Goal: Information Seeking & Learning: Compare options

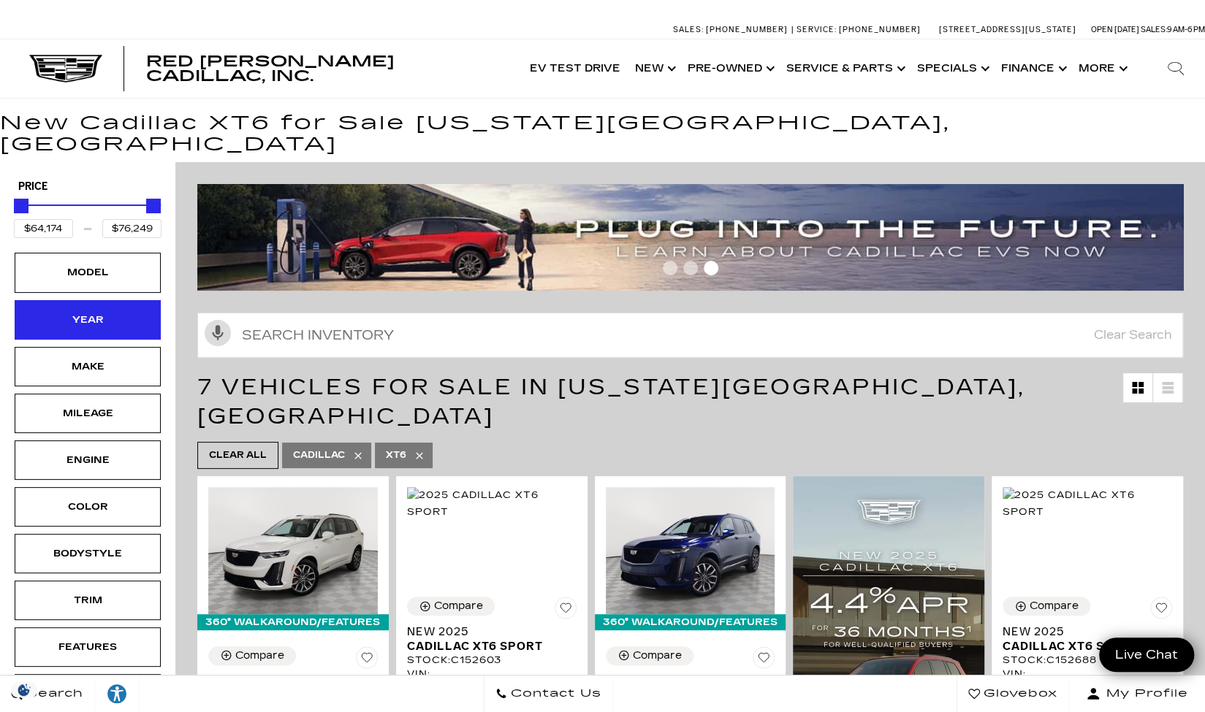
click at [124, 300] on div "Year" at bounding box center [88, 319] width 146 height 39
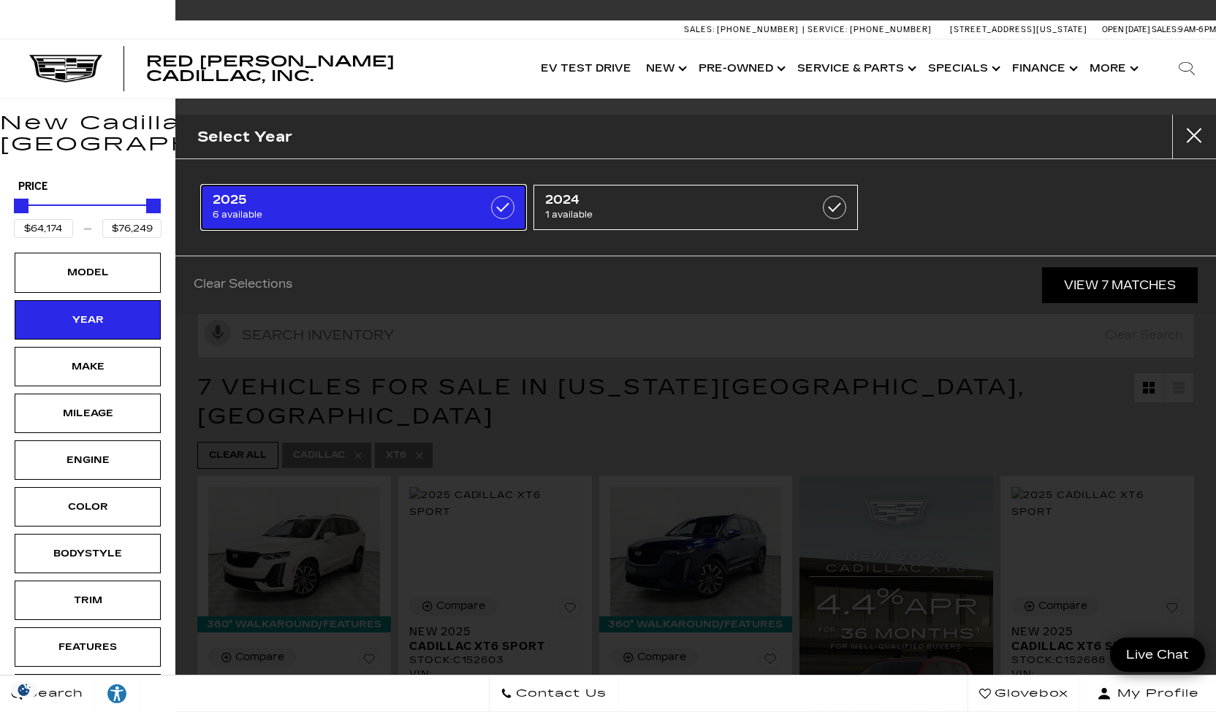
click at [503, 204] on label at bounding box center [502, 207] width 23 height 23
checkbox input "true"
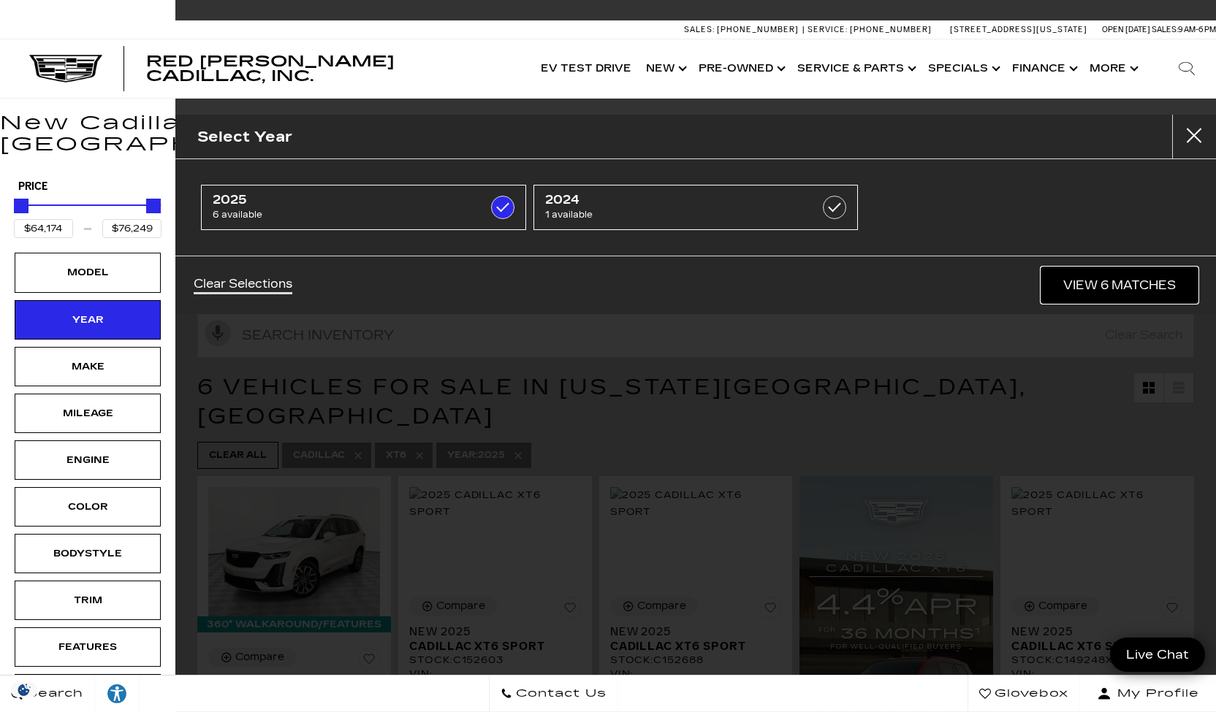
click at [1093, 278] on link "View 6 Matches" at bounding box center [1119, 285] width 156 height 36
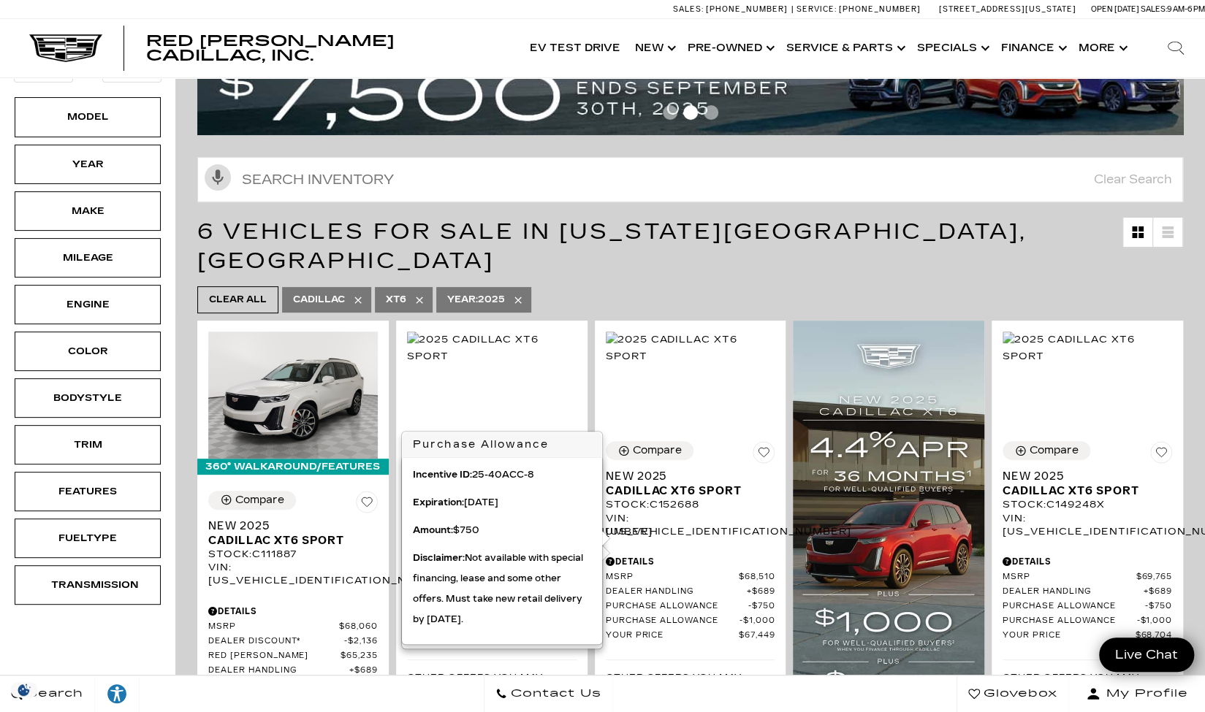
scroll to position [153, 0]
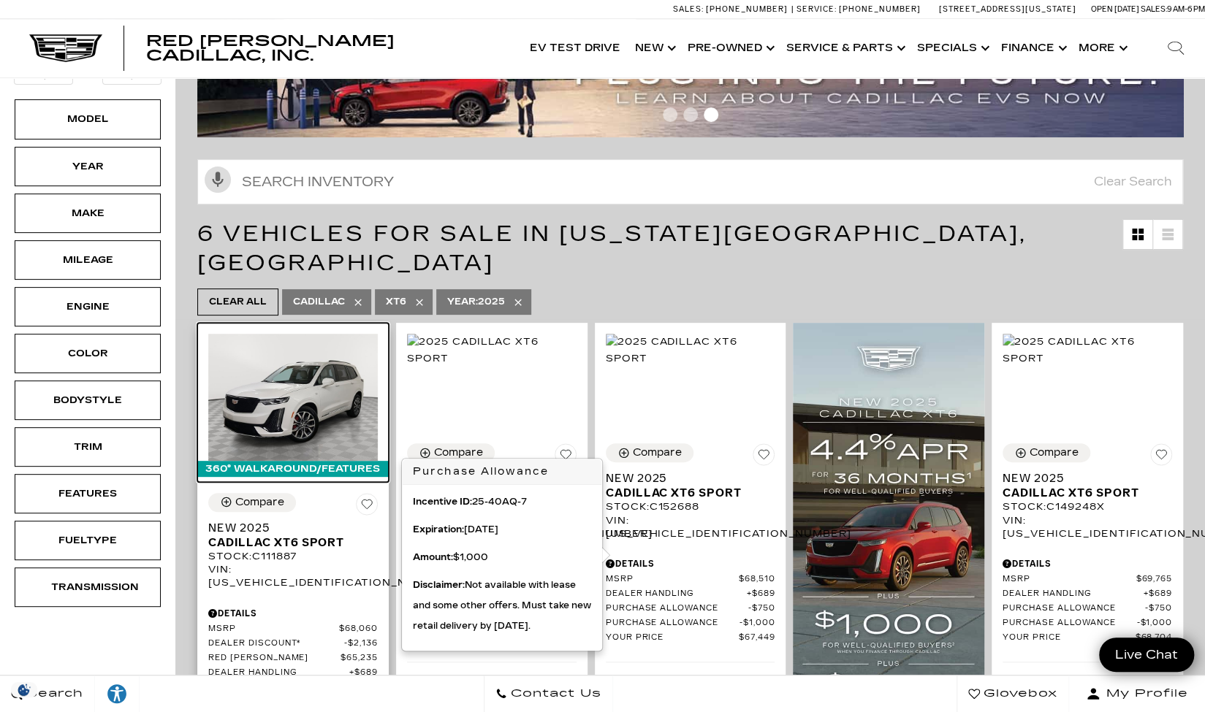
click at [310, 358] on img at bounding box center [292, 397] width 169 height 127
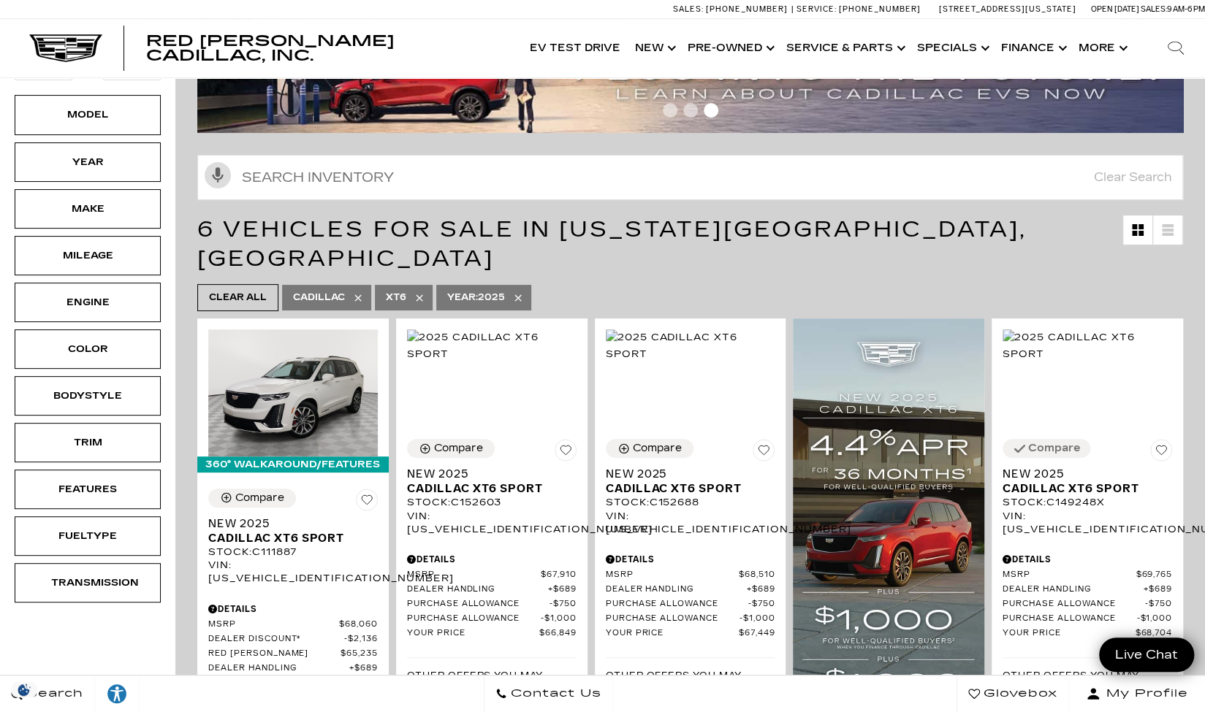
scroll to position [156, 0]
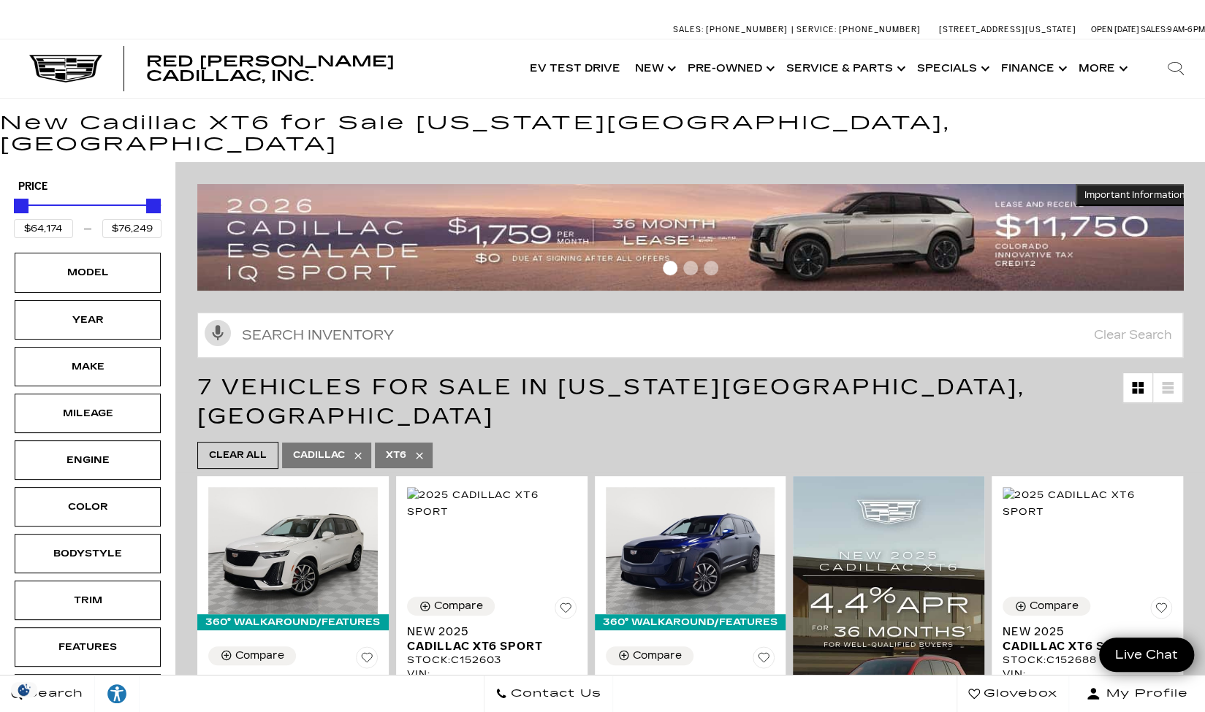
click at [23, 199] on div "Minimum Price" at bounding box center [21, 206] width 15 height 15
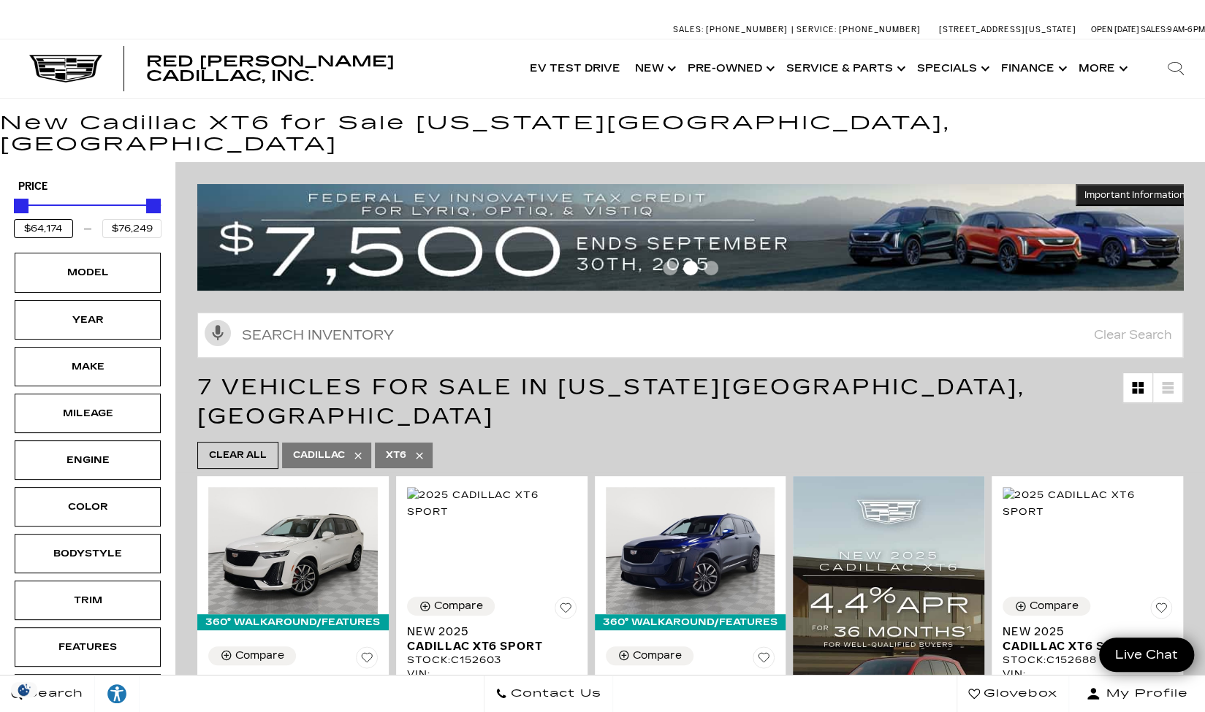
click at [30, 219] on input "$64,174" at bounding box center [43, 228] width 59 height 19
drag, startPoint x: 66, startPoint y: 206, endPoint x: 36, endPoint y: 205, distance: 30.0
click at [36, 219] on input "$64,174" at bounding box center [43, 228] width 59 height 19
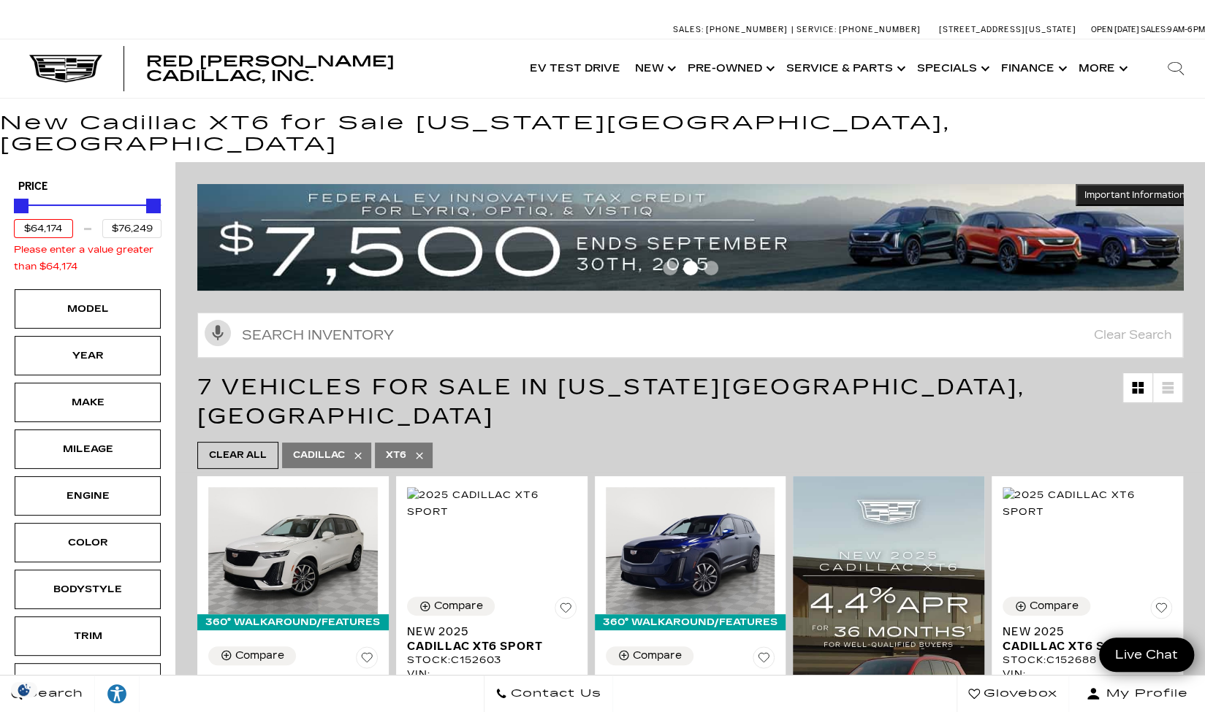
click at [19, 199] on div "Minimum Price" at bounding box center [21, 206] width 15 height 15
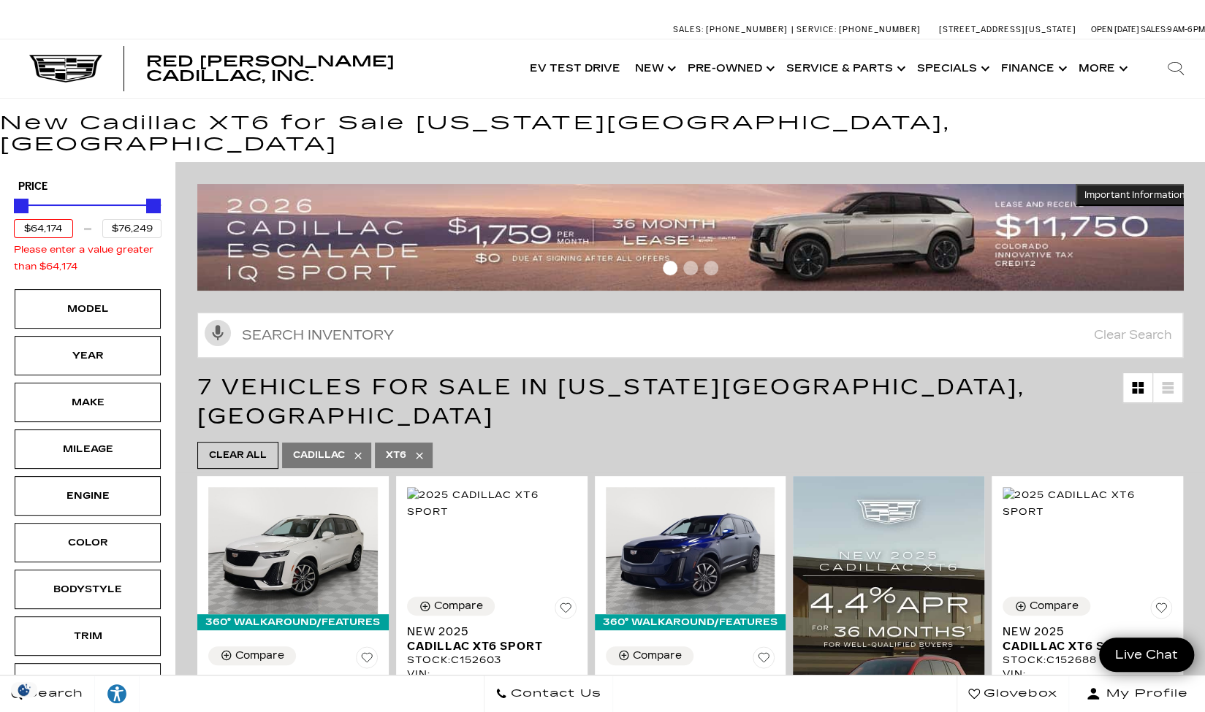
drag, startPoint x: 68, startPoint y: 210, endPoint x: 29, endPoint y: 205, distance: 39.1
click at [29, 219] on input "$64,174" at bounding box center [43, 228] width 59 height 19
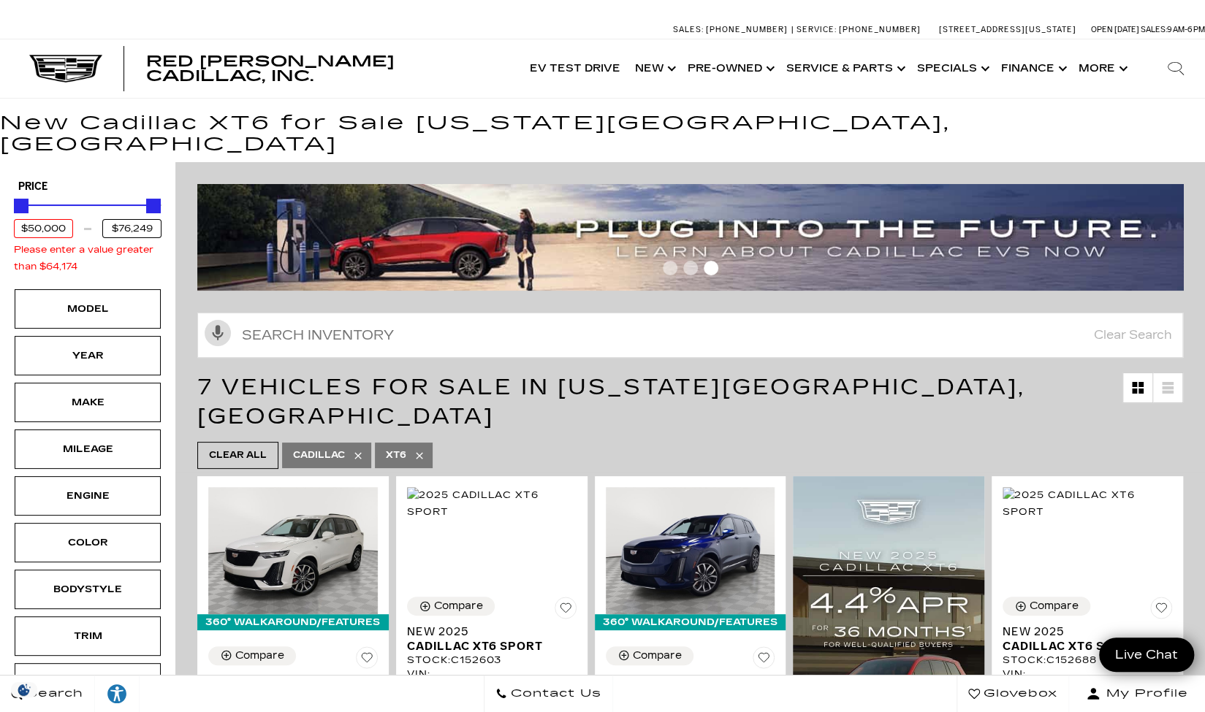
type input "$64,174"
drag, startPoint x: 123, startPoint y: 202, endPoint x: 111, endPoint y: 191, distance: 16.6
click at [111, 194] on div "$64,174 $76,249 Please enter a value greater than $64,174" at bounding box center [88, 234] width 148 height 80
click at [91, 180] on h5 "Price" at bounding box center [87, 186] width 139 height 13
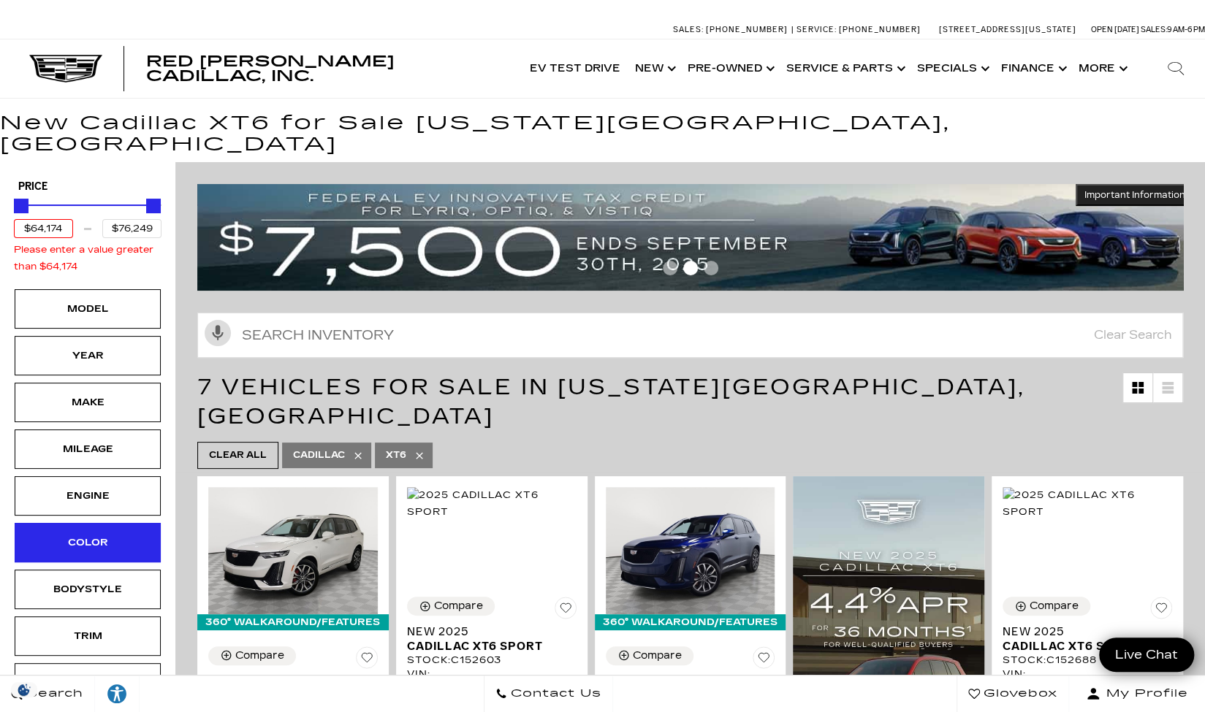
click at [118, 527] on div "Color" at bounding box center [88, 542] width 146 height 39
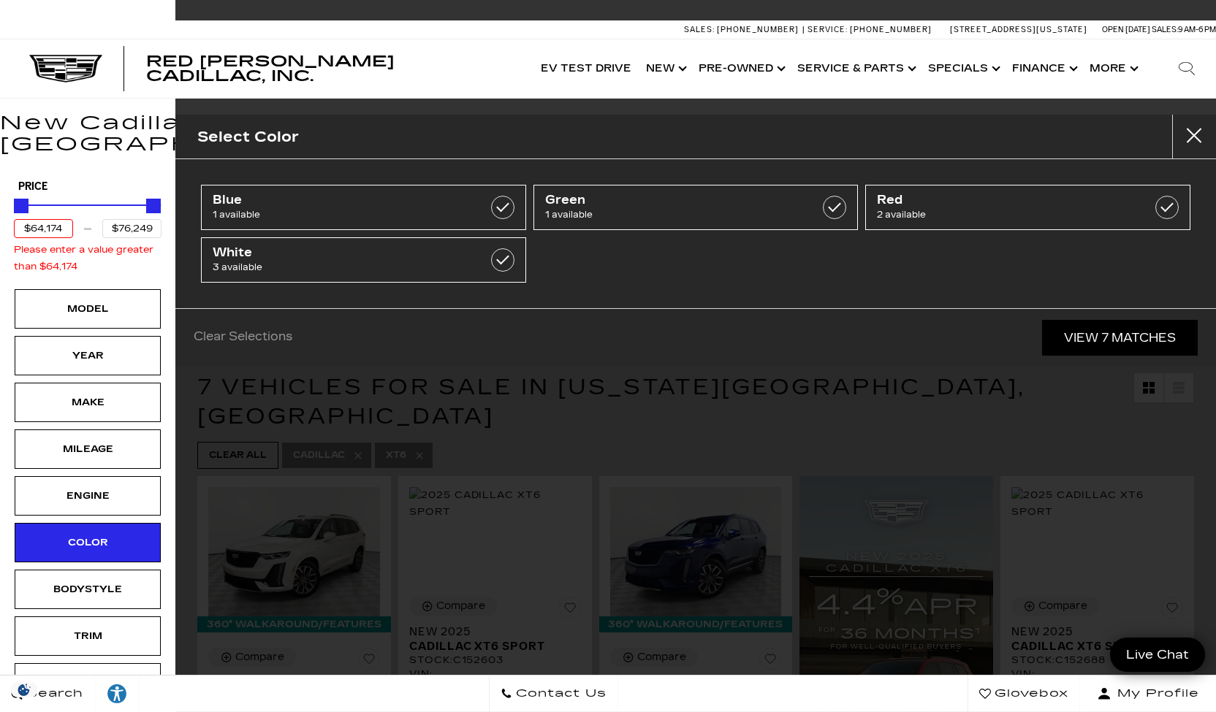
click at [50, 219] on input "$64,174" at bounding box center [43, 228] width 59 height 19
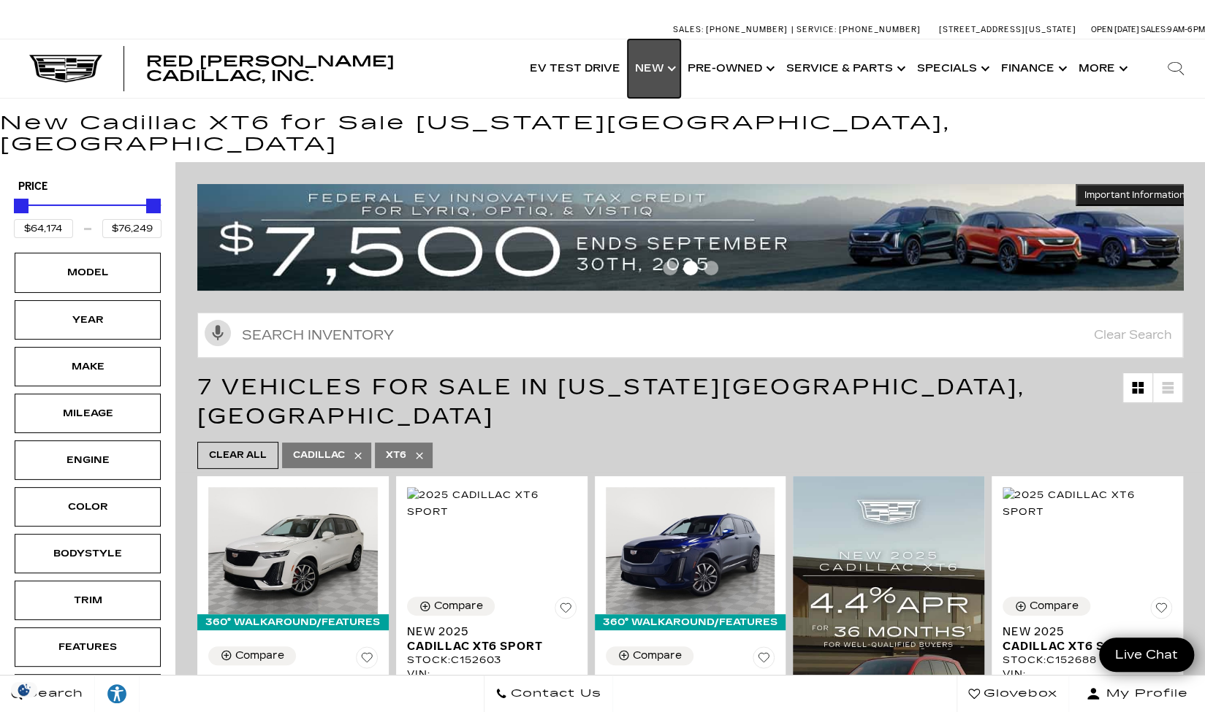
click at [658, 70] on link "Show New" at bounding box center [654, 68] width 53 height 58
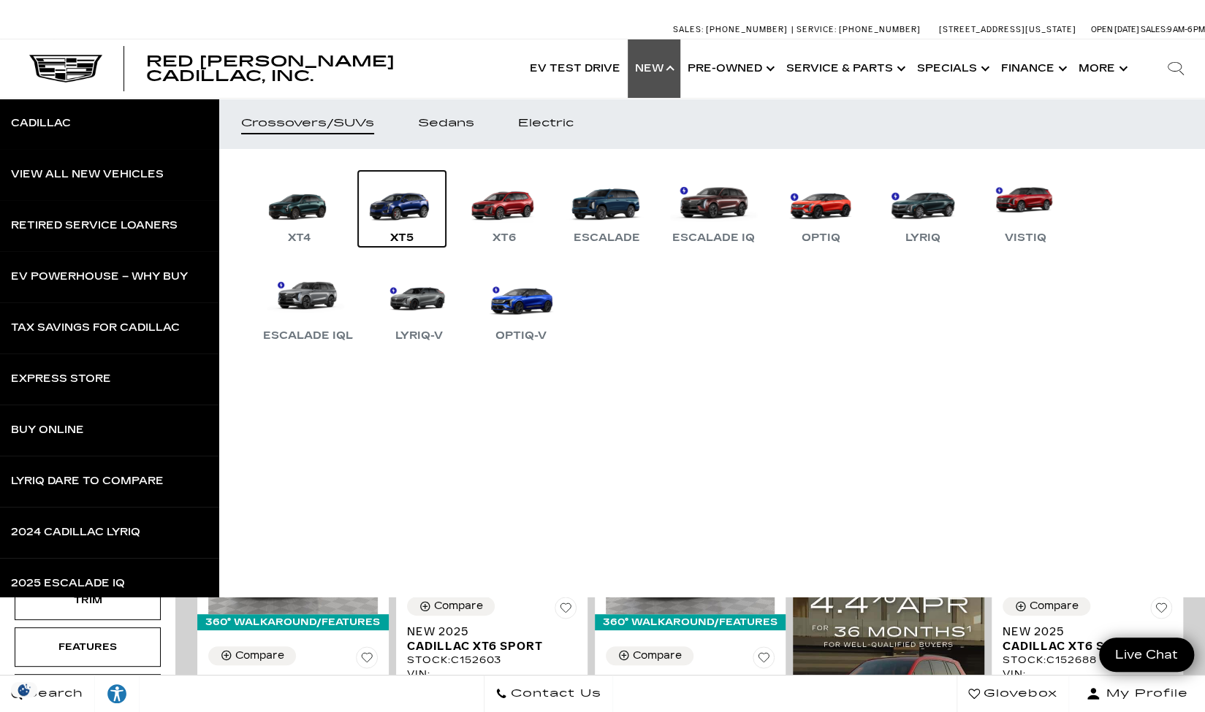
click at [408, 237] on div "XT5" at bounding box center [402, 238] width 38 height 18
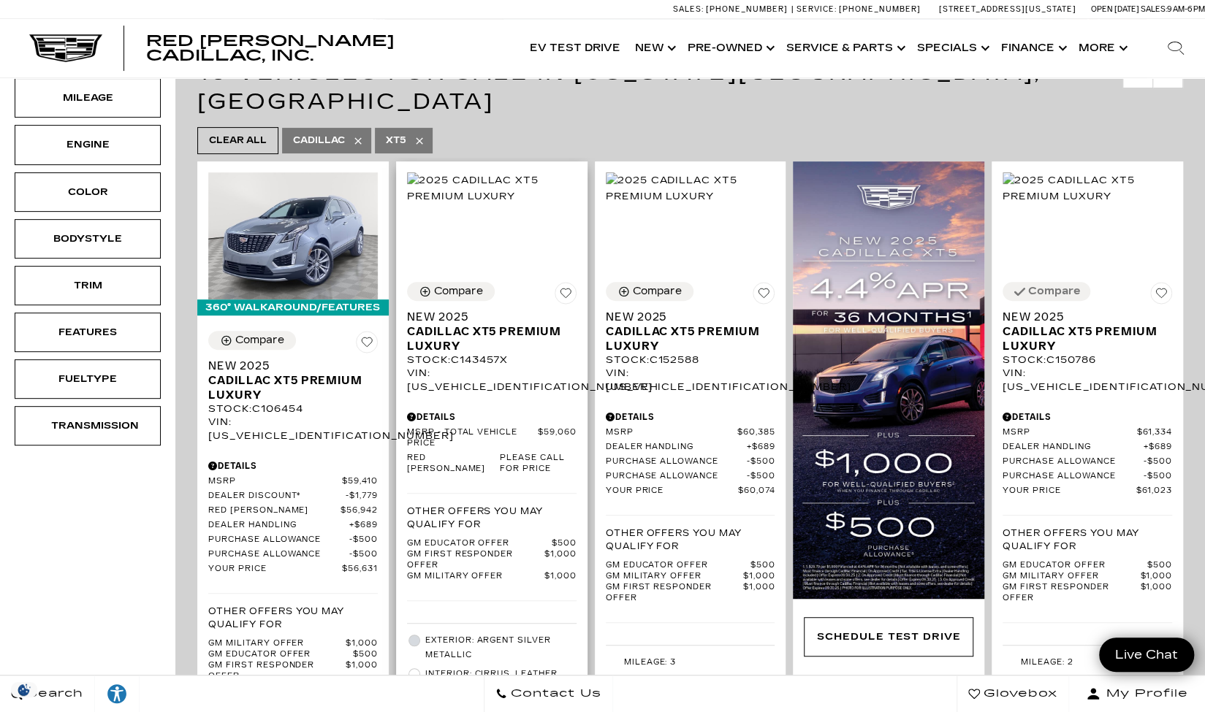
scroll to position [273, 0]
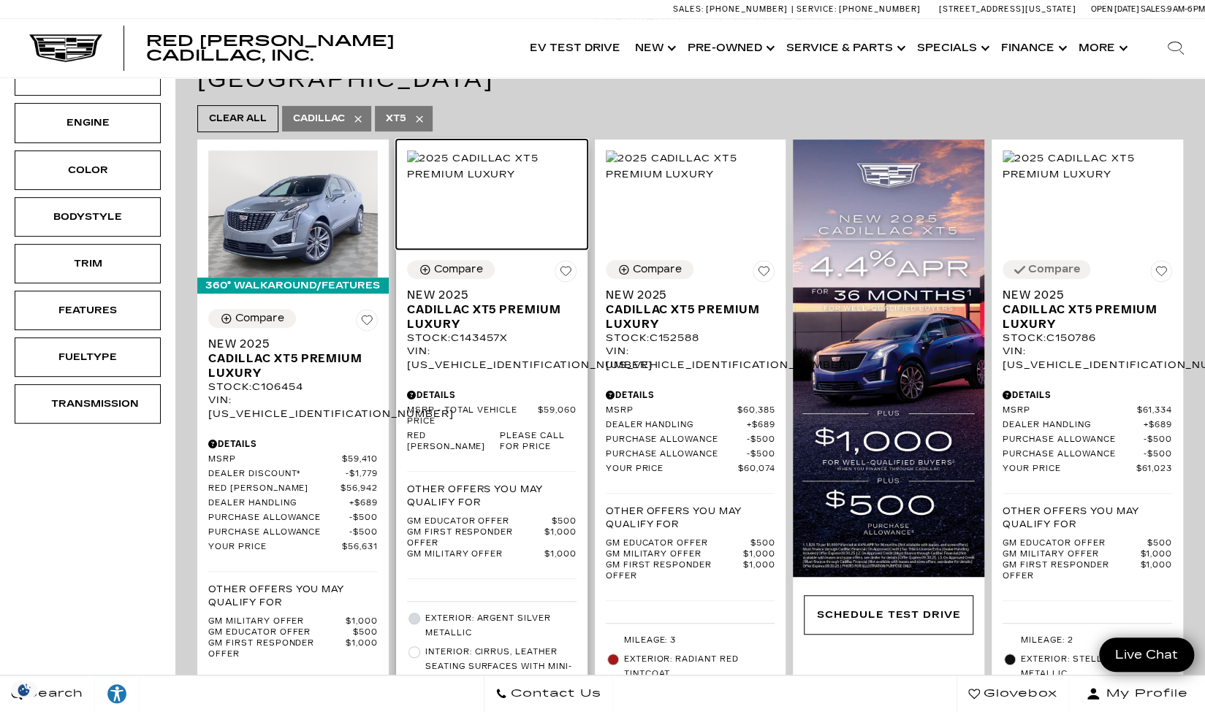
click at [520, 177] on img at bounding box center [491, 166] width 169 height 32
click at [498, 167] on img at bounding box center [491, 166] width 169 height 32
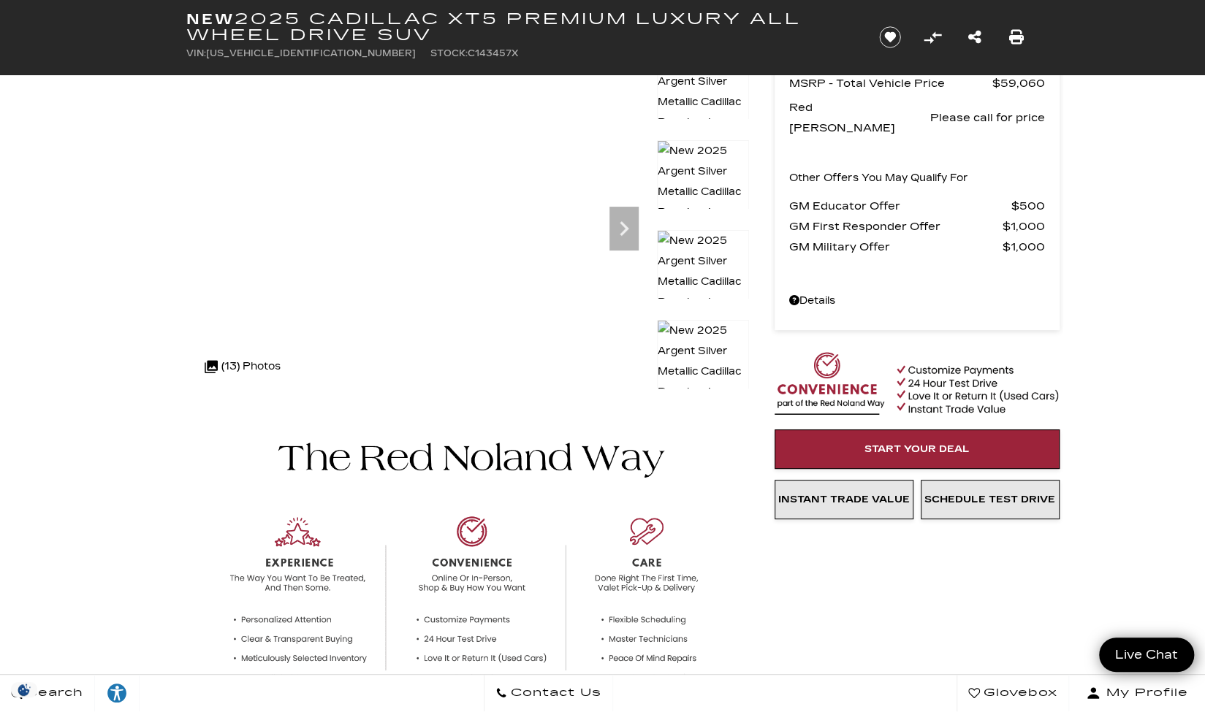
scroll to position [100, 0]
click at [548, 72] on img at bounding box center [367, 61] width 362 height 20
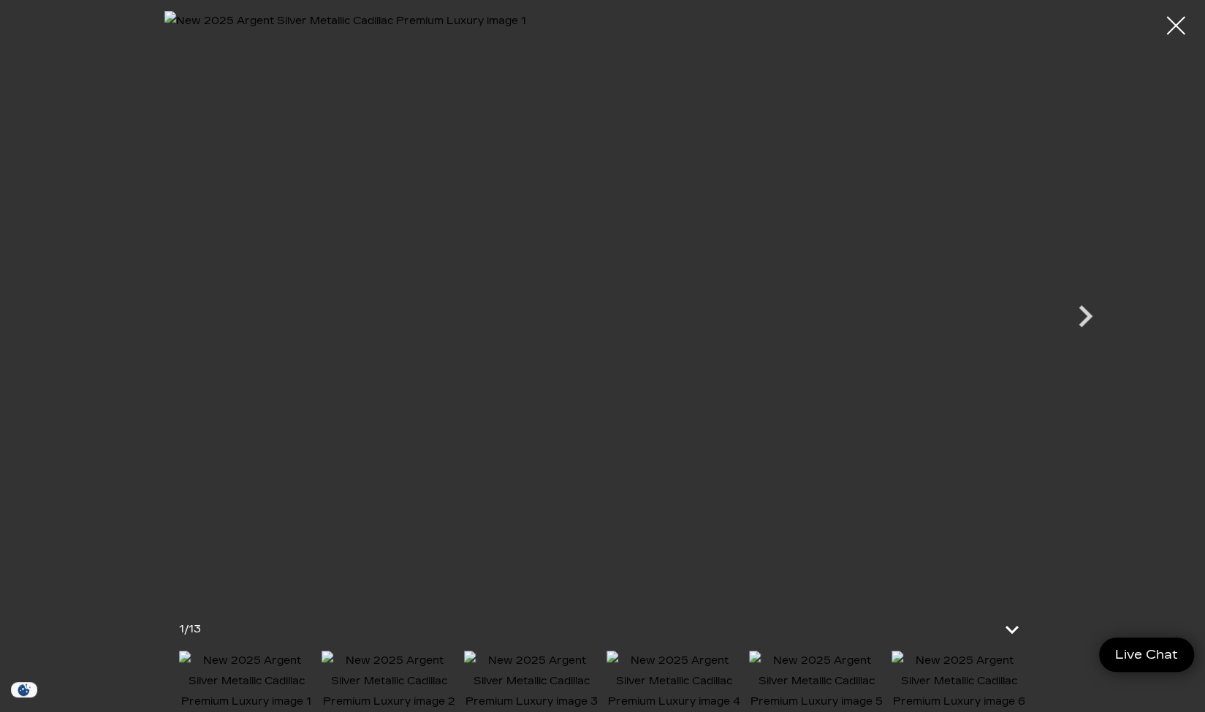
click at [1081, 326] on icon "Next" at bounding box center [1085, 316] width 14 height 22
click at [1091, 331] on icon "Next" at bounding box center [1085, 316] width 44 height 44
click at [1086, 330] on icon "Next" at bounding box center [1085, 316] width 44 height 44
click at [1088, 335] on icon "Next" at bounding box center [1085, 316] width 44 height 44
click at [1088, 331] on icon "Next" at bounding box center [1085, 316] width 44 height 44
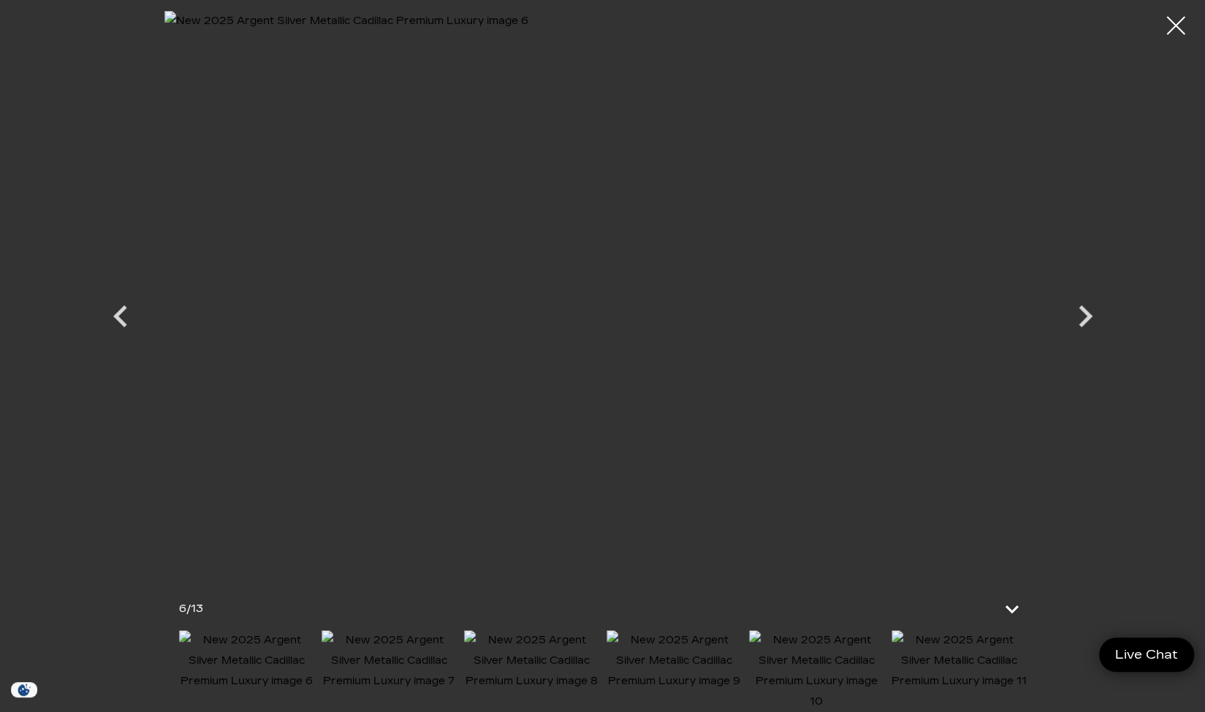
click at [1088, 331] on icon "Next" at bounding box center [1085, 316] width 44 height 44
click at [1083, 333] on icon "Next" at bounding box center [1085, 316] width 44 height 44
click at [1086, 331] on icon "Next" at bounding box center [1085, 316] width 44 height 44
click at [725, 672] on img at bounding box center [673, 671] width 135 height 82
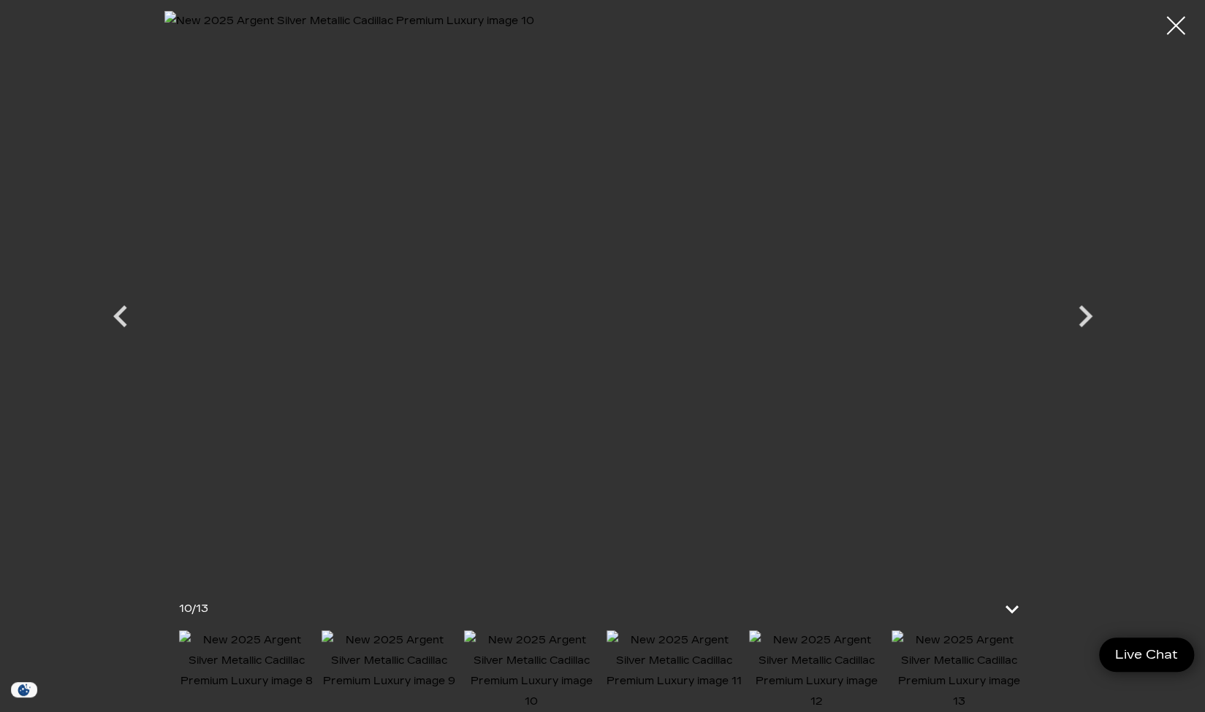
scroll to position [302, 0]
click at [687, 691] on img at bounding box center [673, 660] width 135 height 61
click at [824, 681] on img at bounding box center [814, 660] width 135 height 61
click at [692, 678] on img at bounding box center [673, 660] width 135 height 61
click at [701, 678] on img at bounding box center [673, 660] width 135 height 61
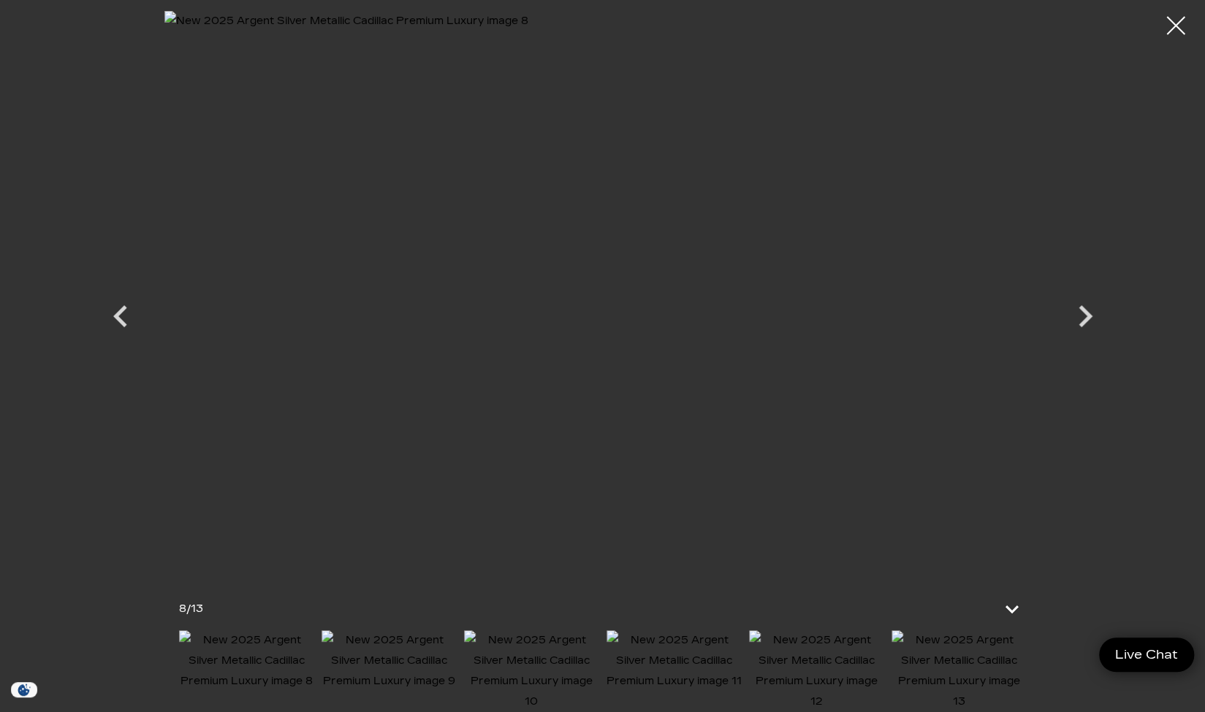
click at [712, 684] on img at bounding box center [673, 660] width 135 height 61
click at [790, 683] on img at bounding box center [778, 660] width 135 height 61
click at [814, 675] on img at bounding box center [816, 671] width 135 height 82
click at [812, 683] on img at bounding box center [816, 671] width 135 height 82
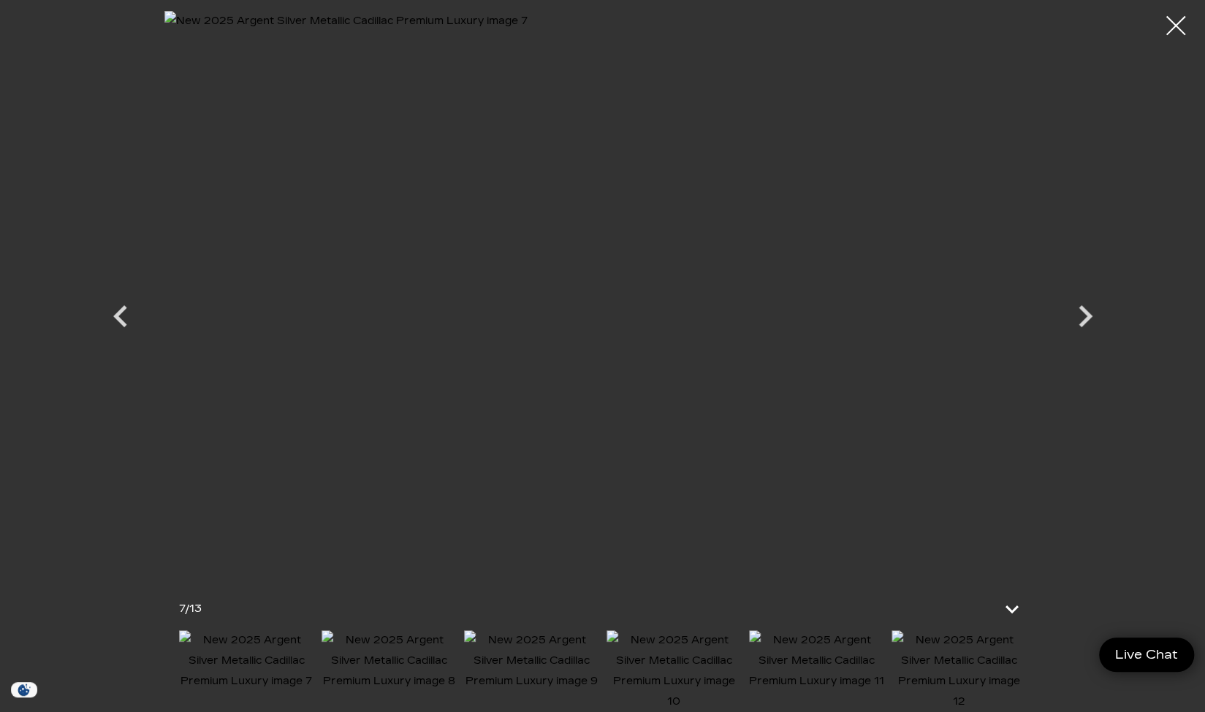
click at [1166, 32] on div at bounding box center [1175, 26] width 39 height 39
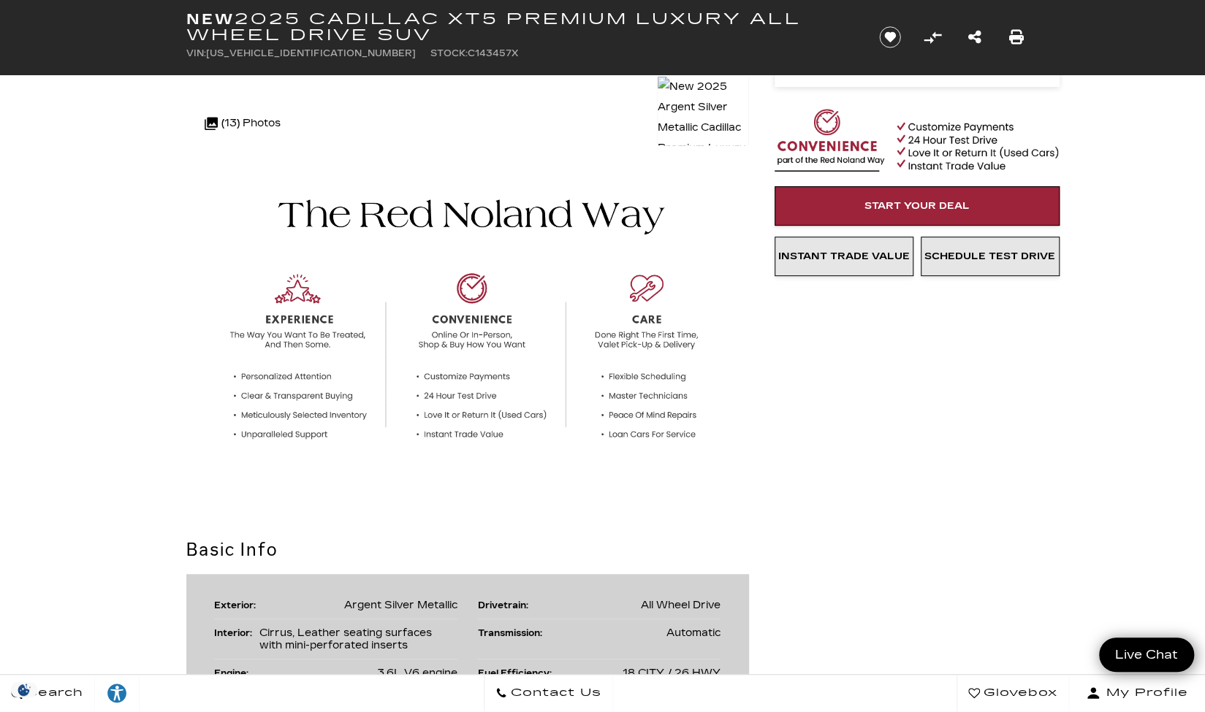
scroll to position [0, 0]
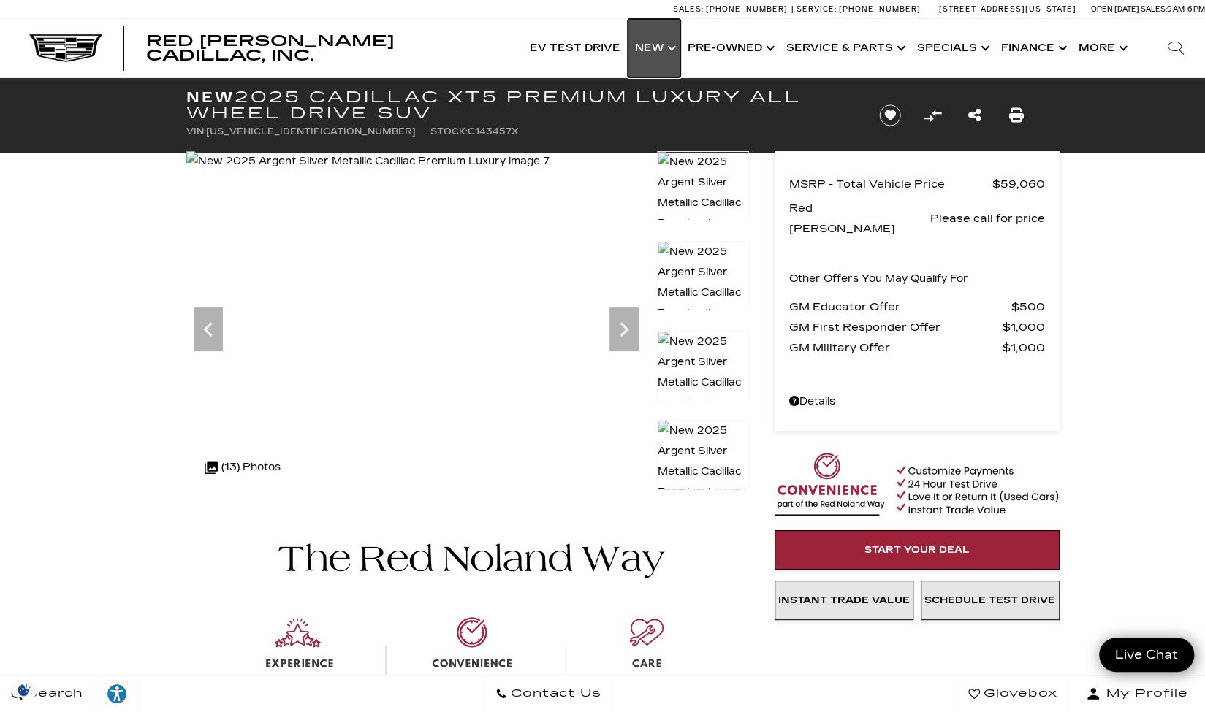
click at [668, 61] on link "Show New" at bounding box center [654, 48] width 53 height 58
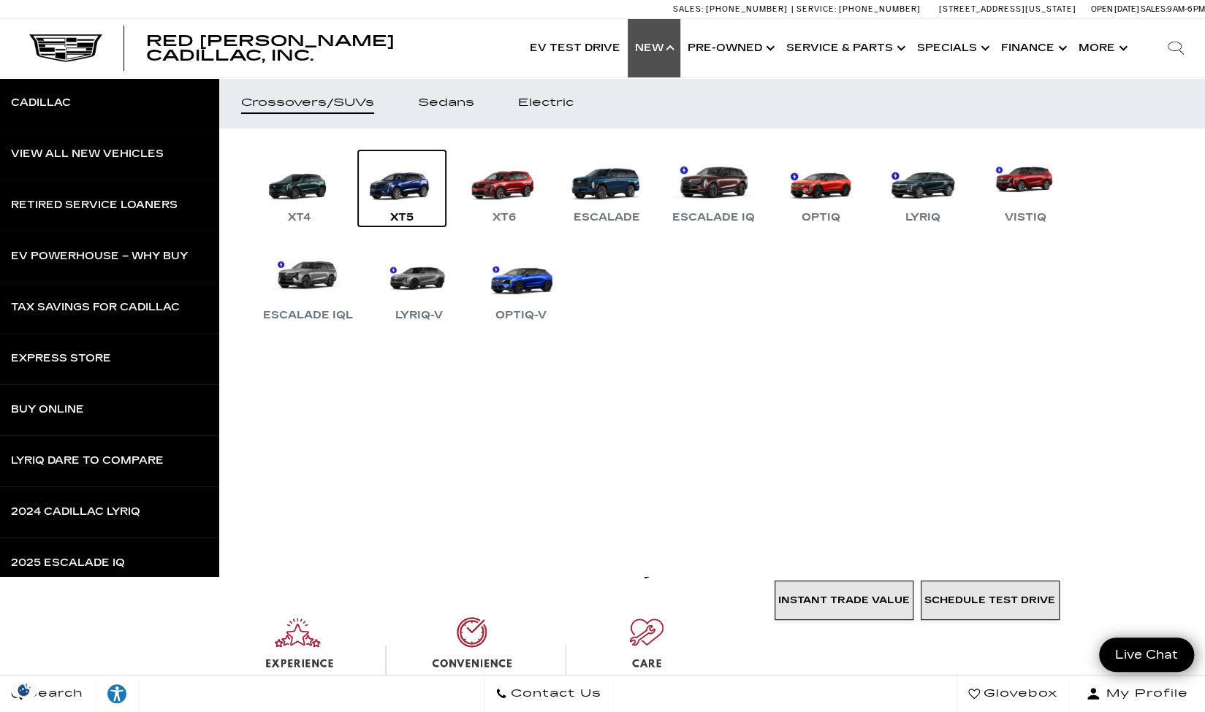
click at [401, 192] on link "XT5" at bounding box center [402, 188] width 88 height 76
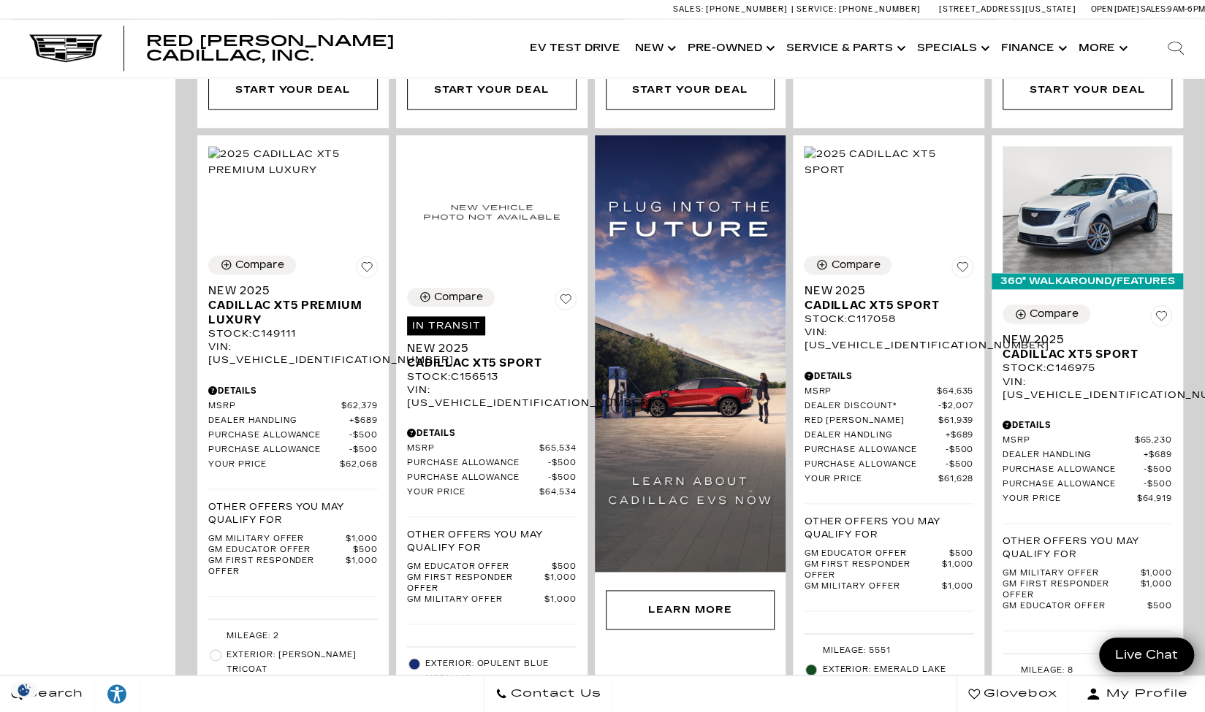
scroll to position [1037, 0]
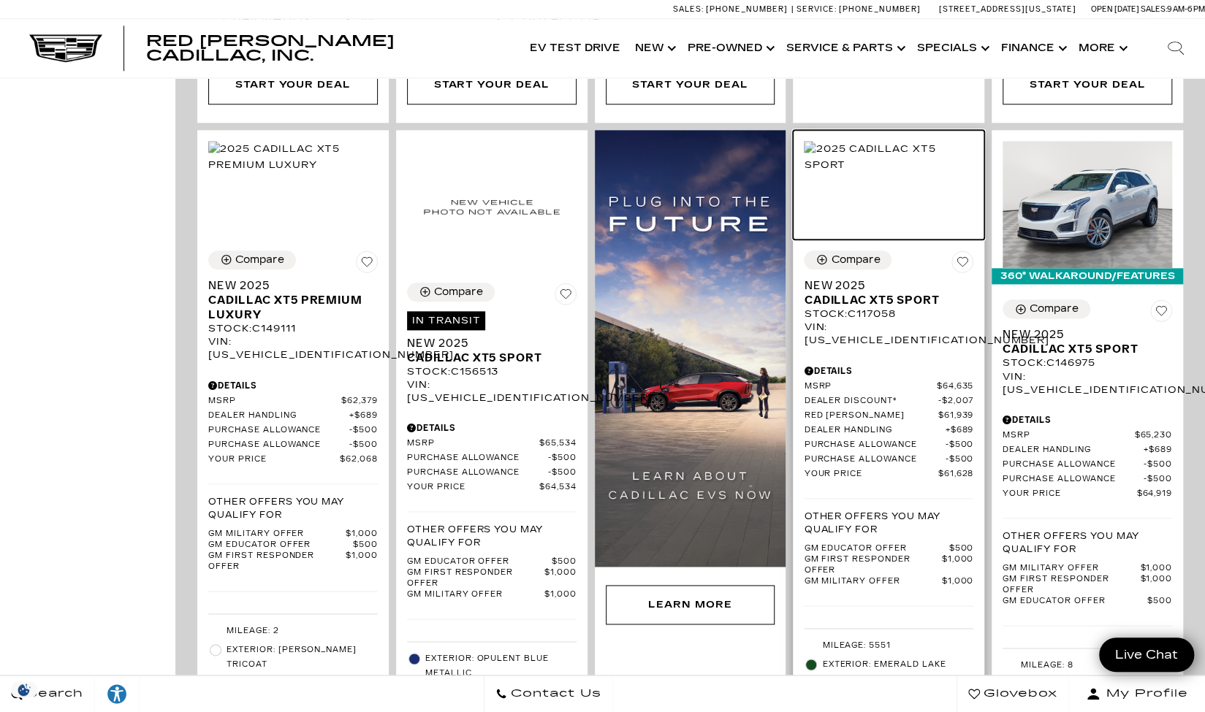
click at [909, 150] on img at bounding box center [888, 157] width 169 height 32
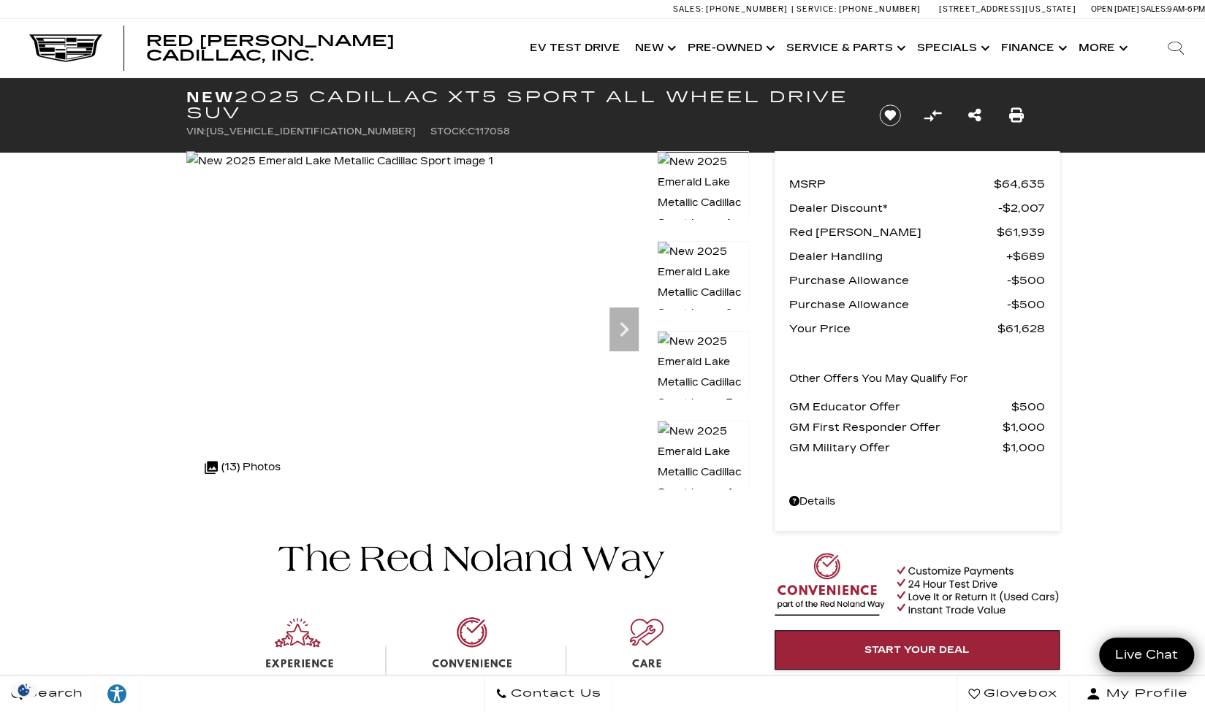
click at [493, 172] on img at bounding box center [339, 161] width 307 height 20
click at [481, 172] on img at bounding box center [340, 161] width 309 height 20
click at [494, 172] on img at bounding box center [340, 161] width 307 height 20
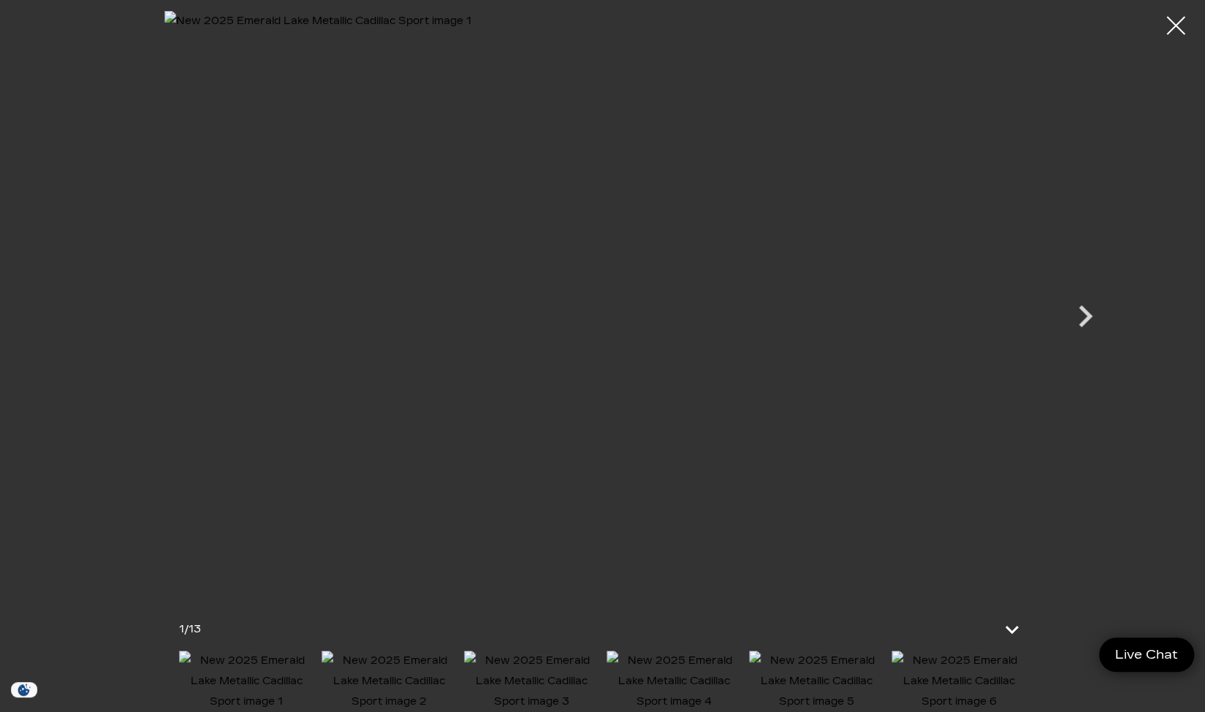
click at [1083, 323] on icon "Next" at bounding box center [1085, 316] width 14 height 22
click at [1078, 323] on icon "Next" at bounding box center [1085, 316] width 44 height 44
click at [1075, 321] on icon "Next" at bounding box center [1085, 316] width 44 height 44
click at [1089, 324] on icon "Next" at bounding box center [1085, 316] width 44 height 44
click at [1080, 333] on icon "Next" at bounding box center [1085, 316] width 44 height 44
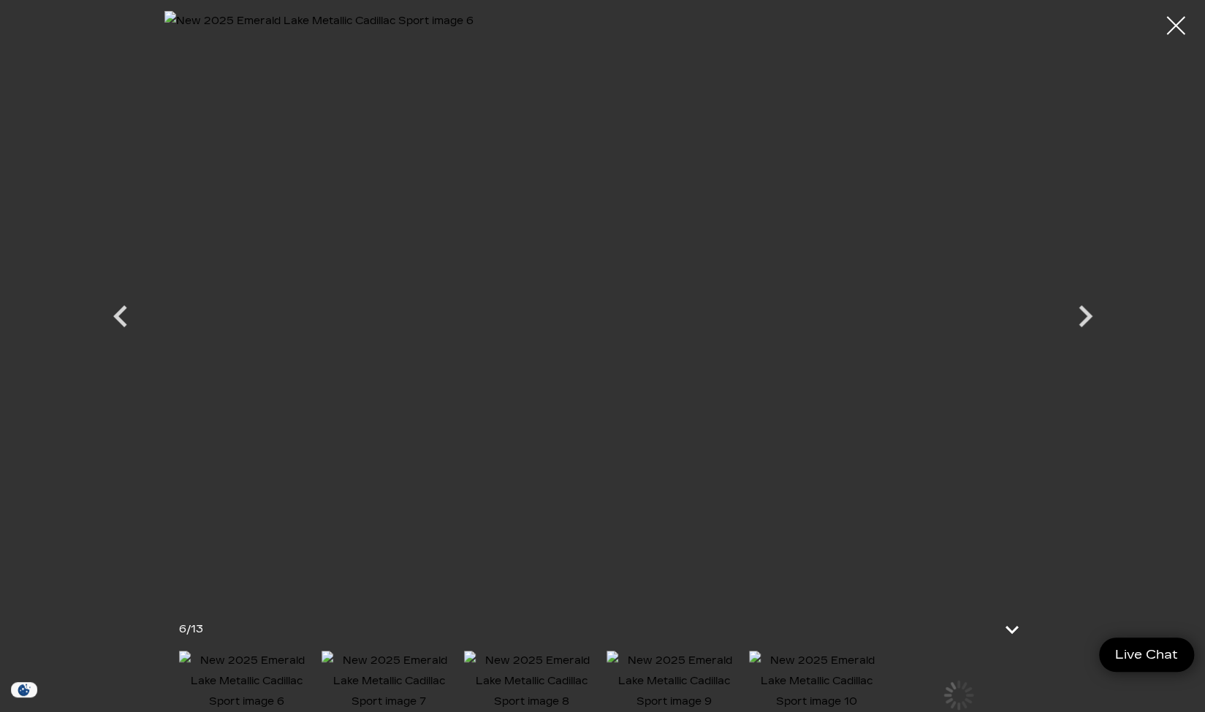
click at [1089, 331] on icon "Next" at bounding box center [1085, 316] width 44 height 44
click at [937, 692] on img at bounding box center [958, 681] width 135 height 61
click at [848, 664] on img at bounding box center [816, 681] width 135 height 61
click at [985, 682] on img at bounding box center [958, 681] width 135 height 61
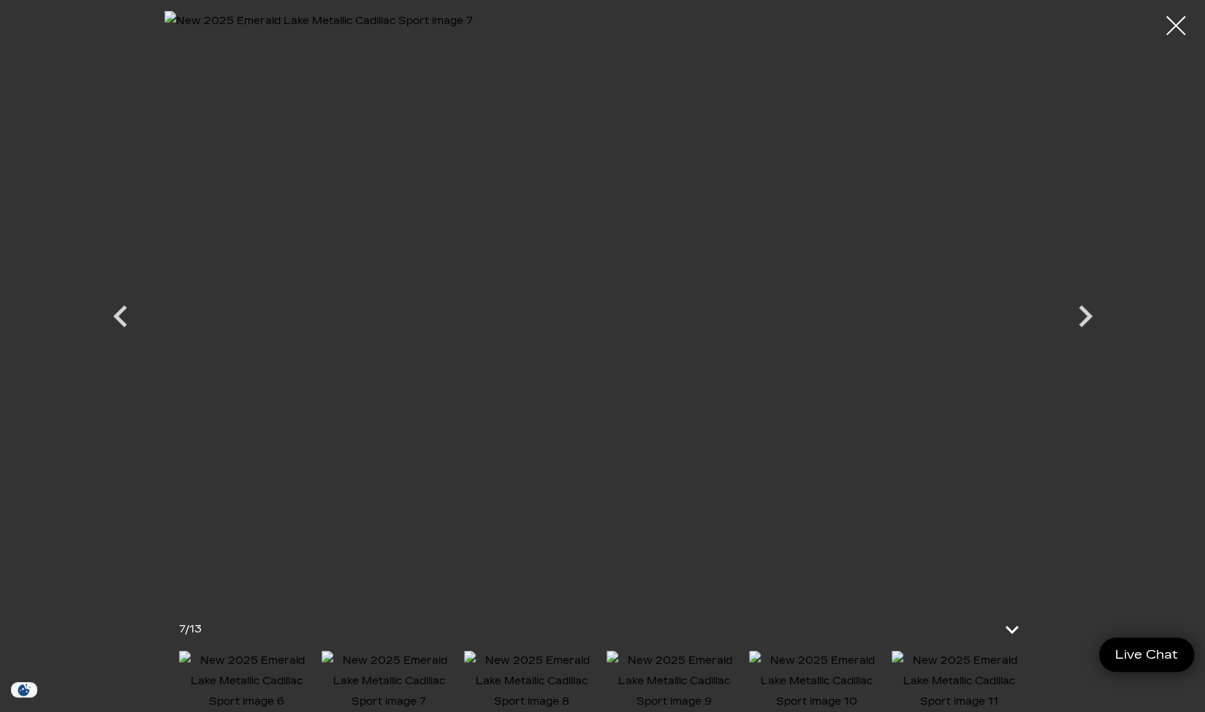
click at [1163, 34] on div at bounding box center [1175, 26] width 39 height 39
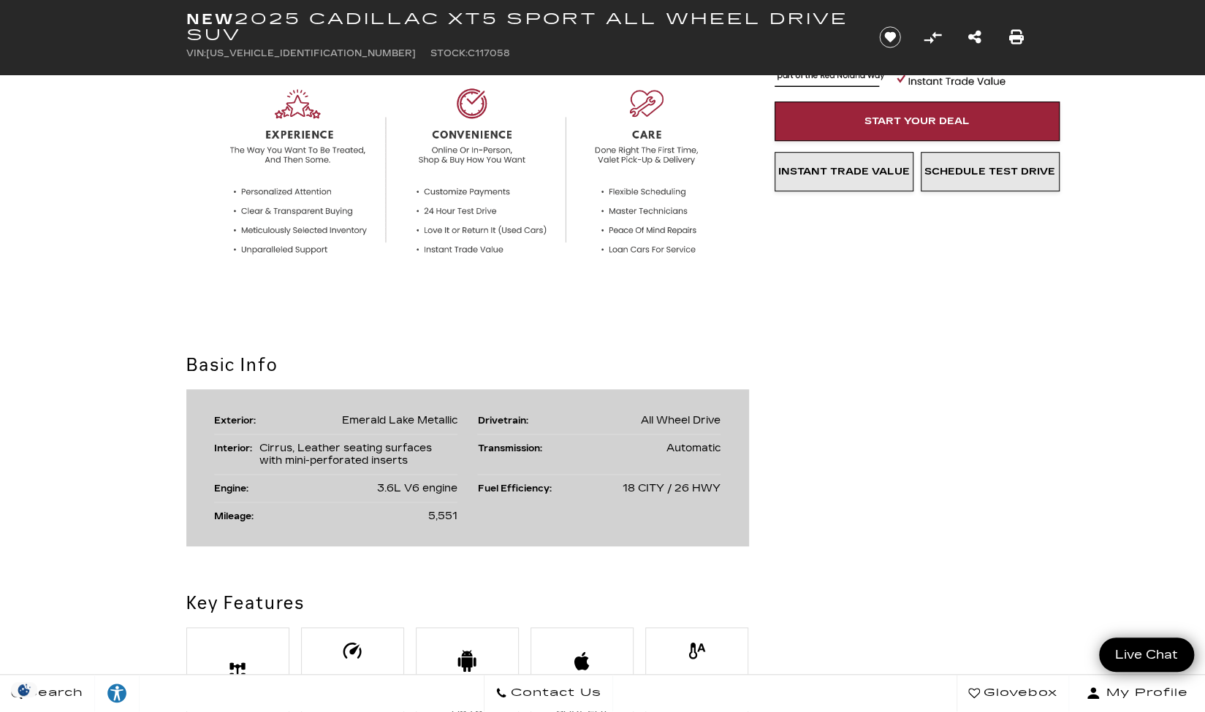
scroll to position [0, 0]
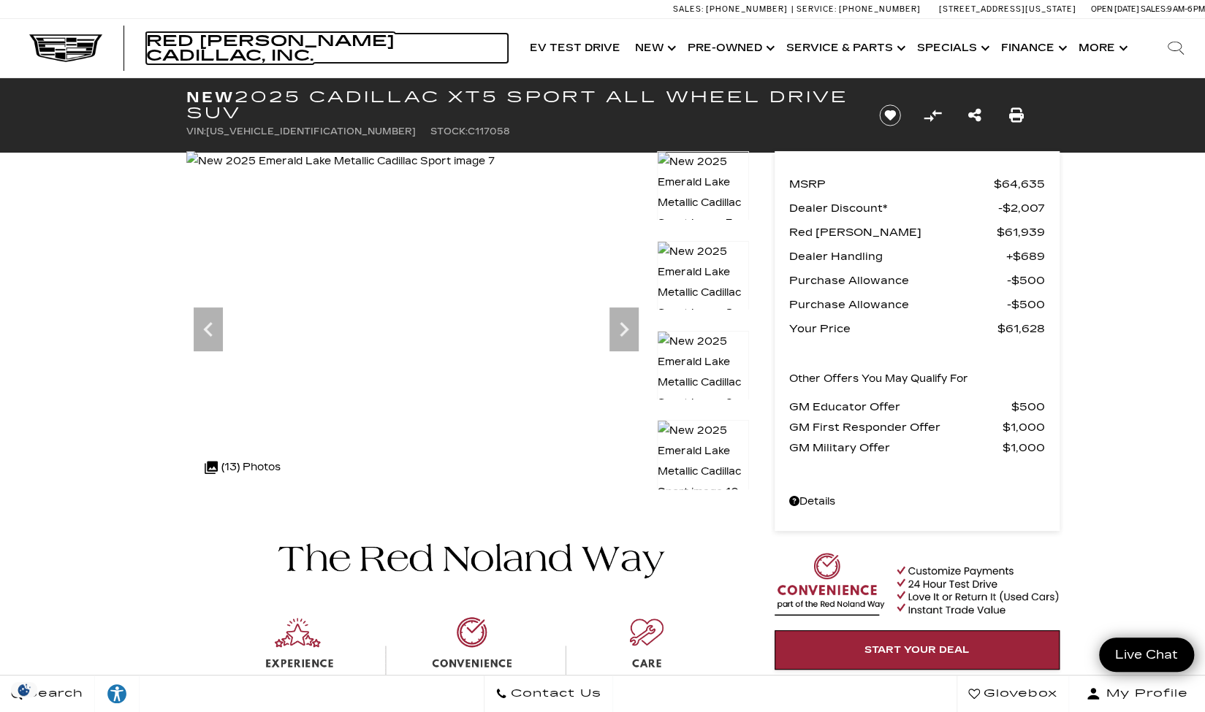
click at [173, 49] on span "Red [PERSON_NAME] Cadillac, Inc." at bounding box center [270, 48] width 248 height 32
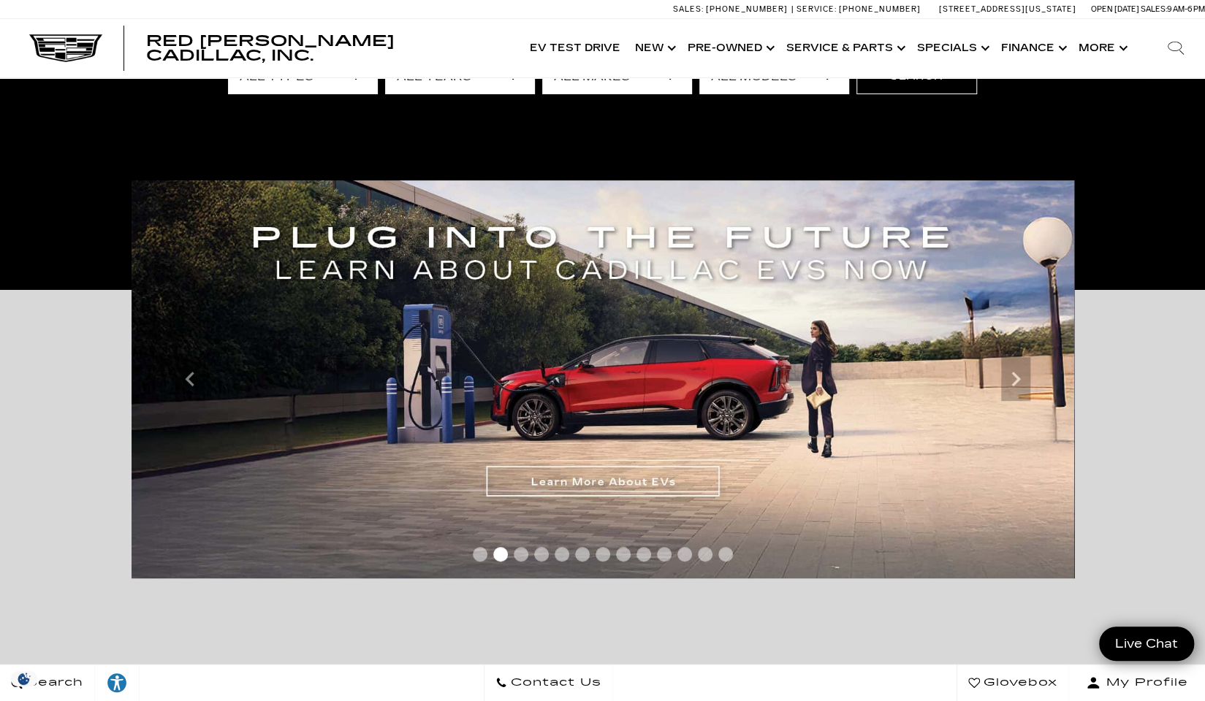
scroll to position [170, 0]
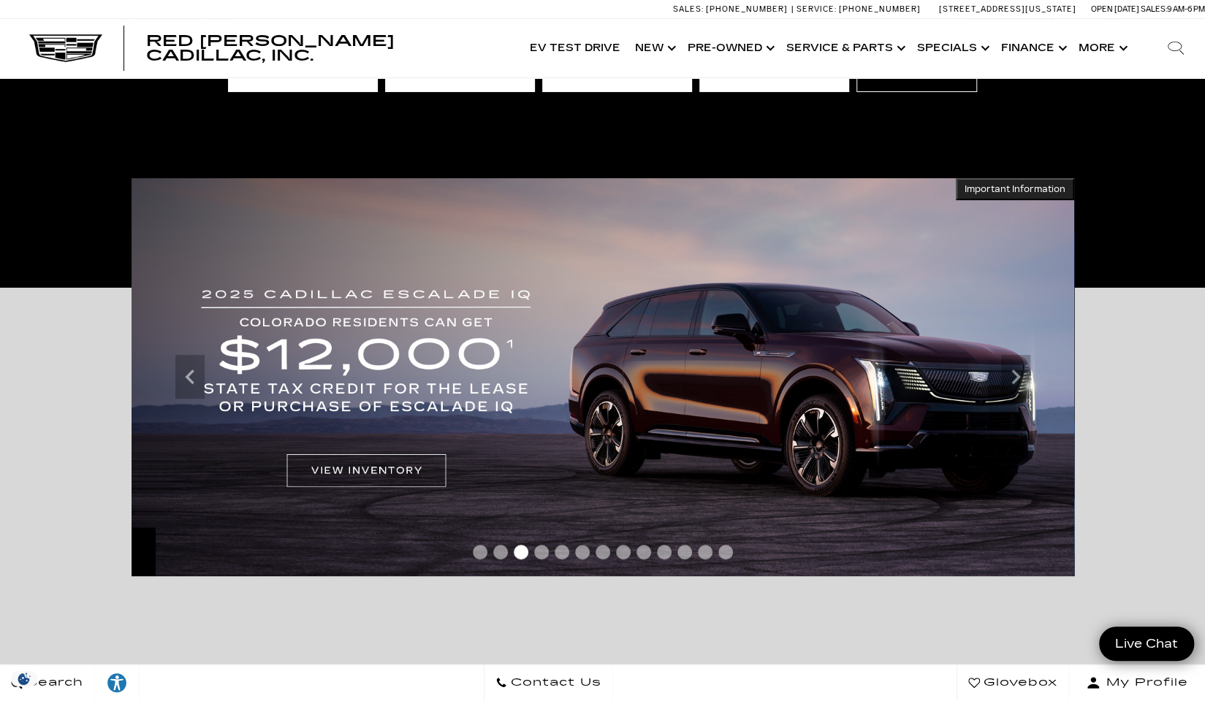
click at [1015, 386] on icon "Next" at bounding box center [1015, 376] width 29 height 29
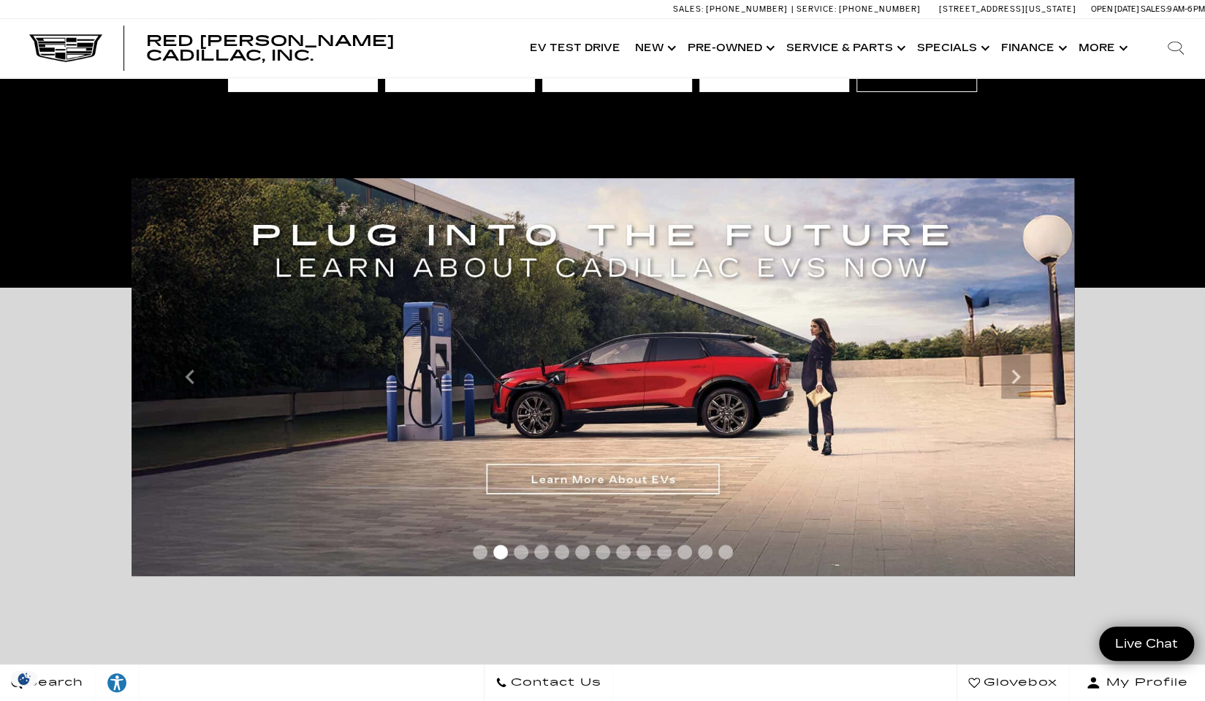
click at [1013, 377] on icon "Next" at bounding box center [1015, 376] width 29 height 29
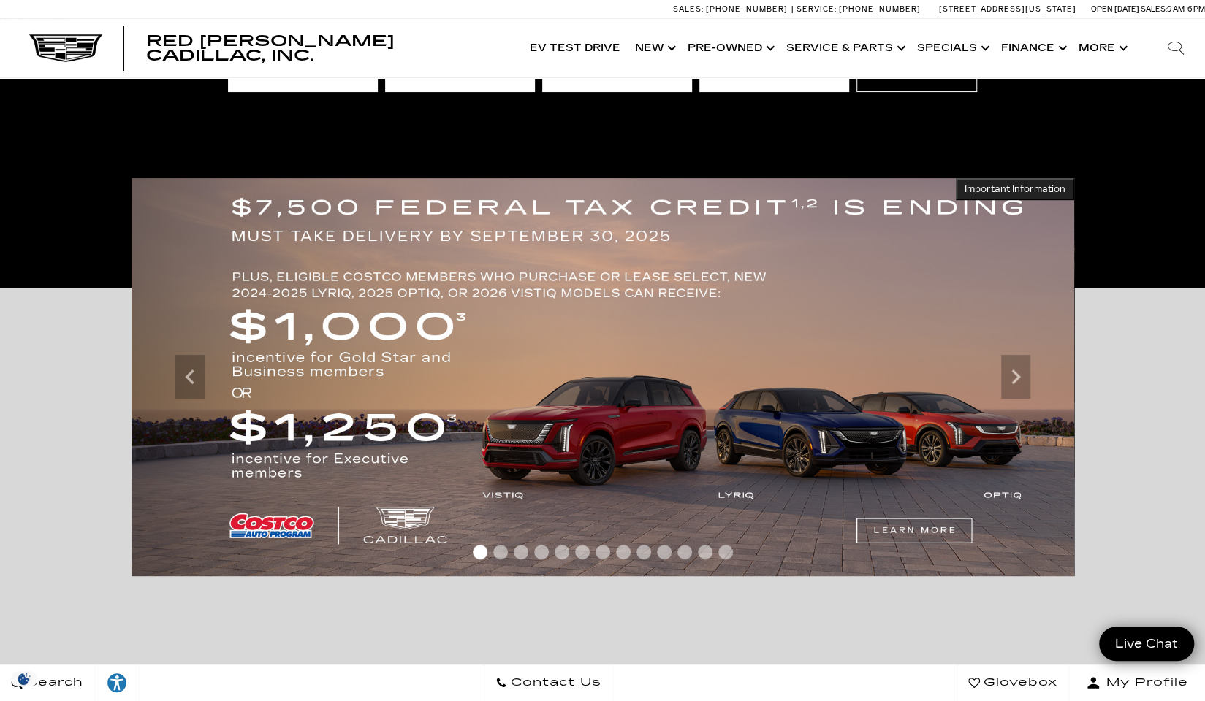
click at [1015, 386] on icon "Next" at bounding box center [1015, 376] width 29 height 29
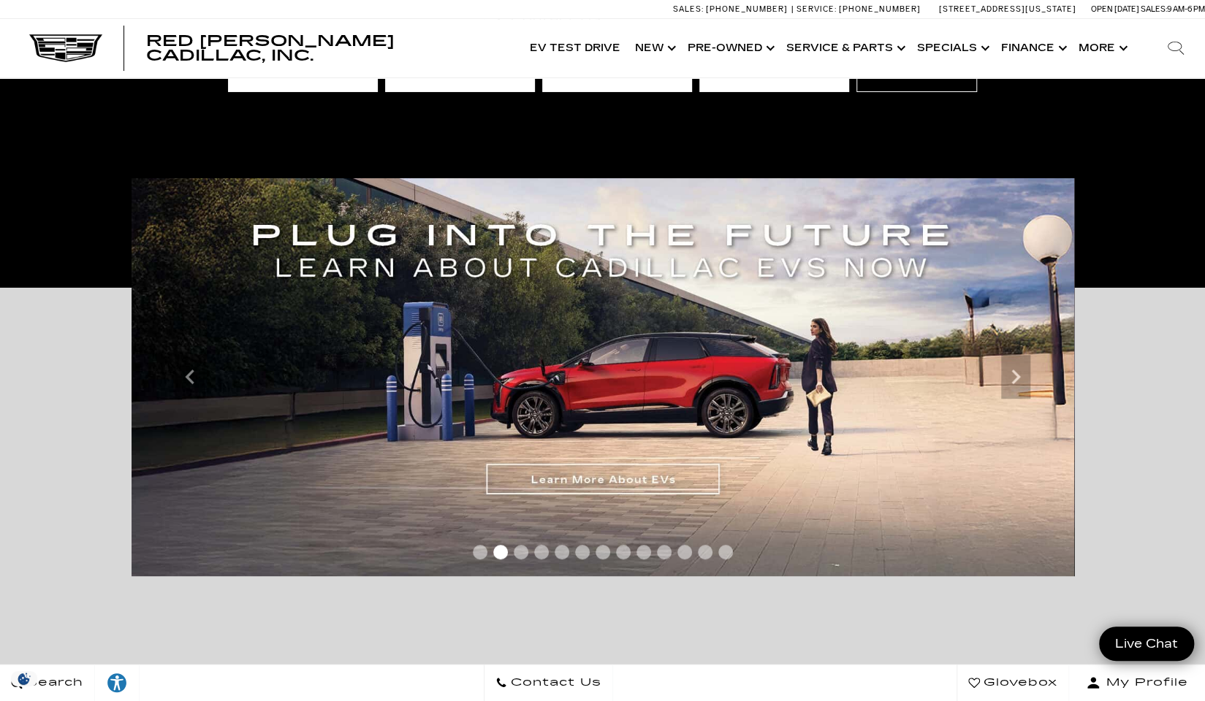
click at [188, 380] on icon "Previous" at bounding box center [189, 377] width 9 height 15
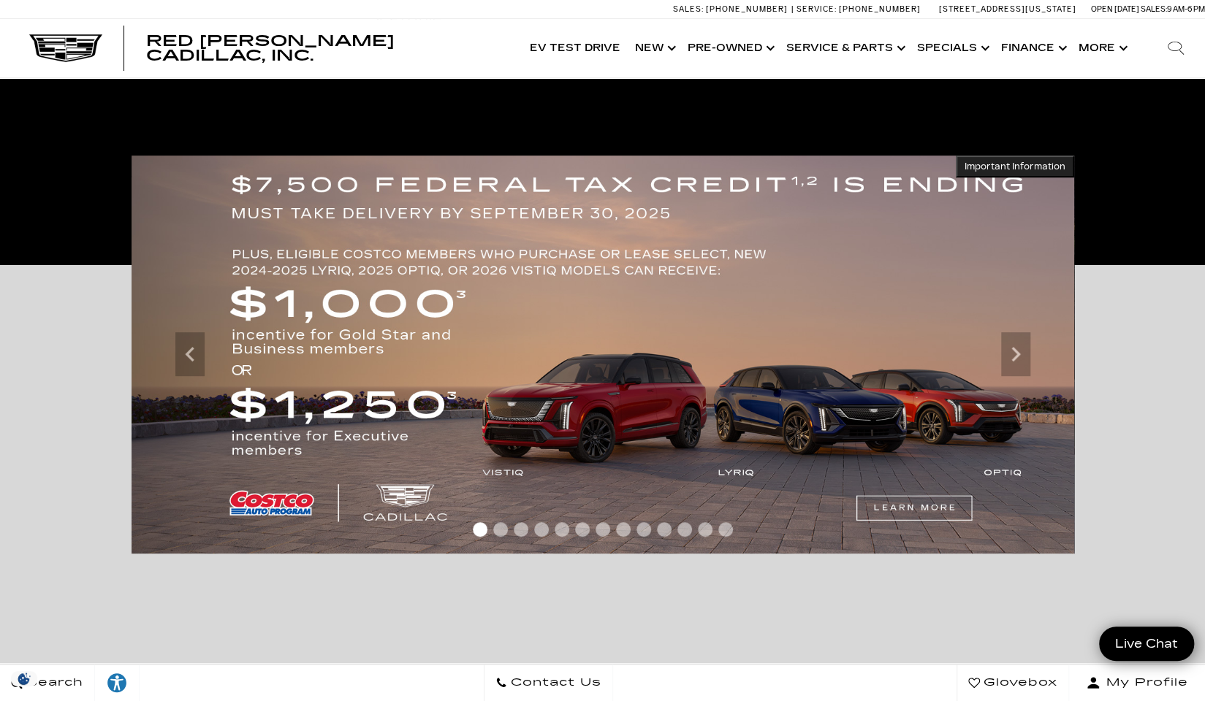
scroll to position [0, 0]
